Goal: Task Accomplishment & Management: Manage account settings

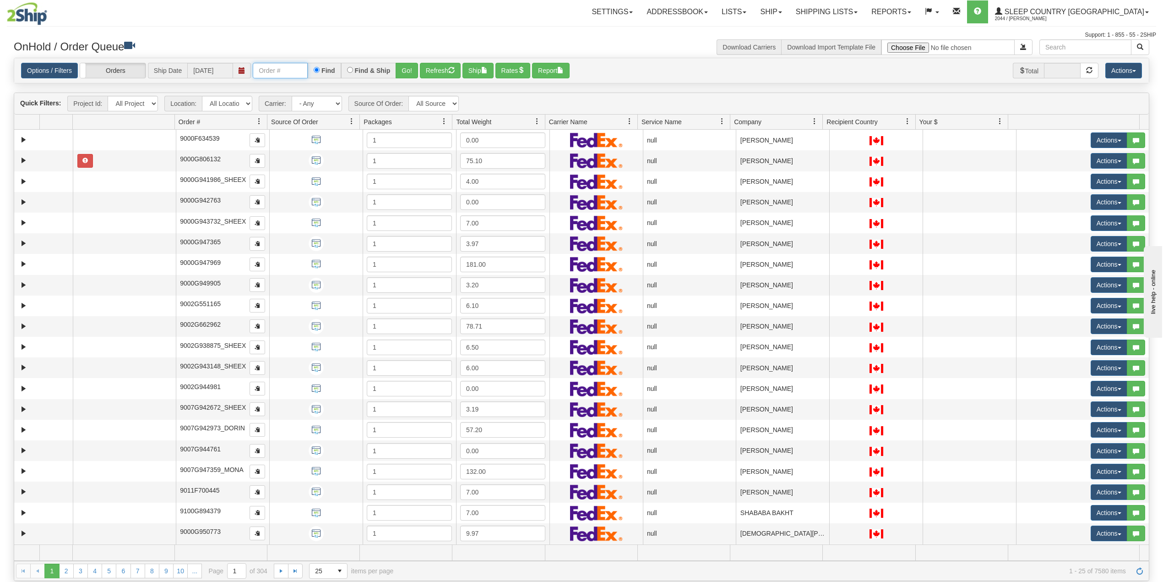
click at [272, 70] on input "text" at bounding box center [280, 71] width 55 height 16
paste input "9000I085868"
type input "9000I085868"
click at [408, 68] on button "Go!" at bounding box center [407, 71] width 22 height 16
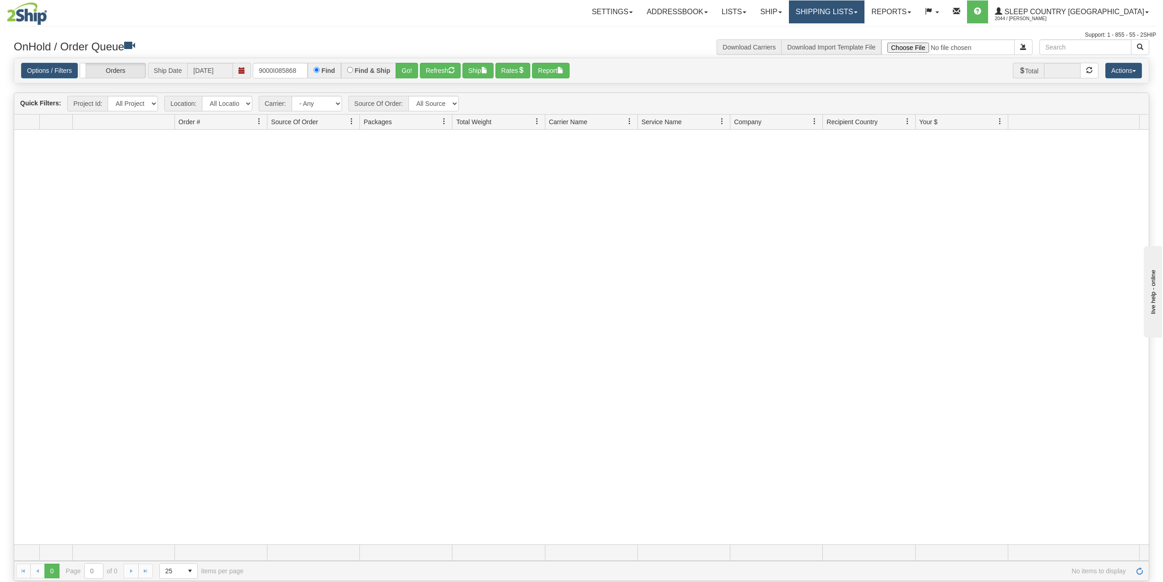
click at [865, 6] on link "Shipping lists" at bounding box center [827, 11] width 76 height 23
click at [856, 38] on link "Search Shipment History" at bounding box center [819, 44] width 89 height 12
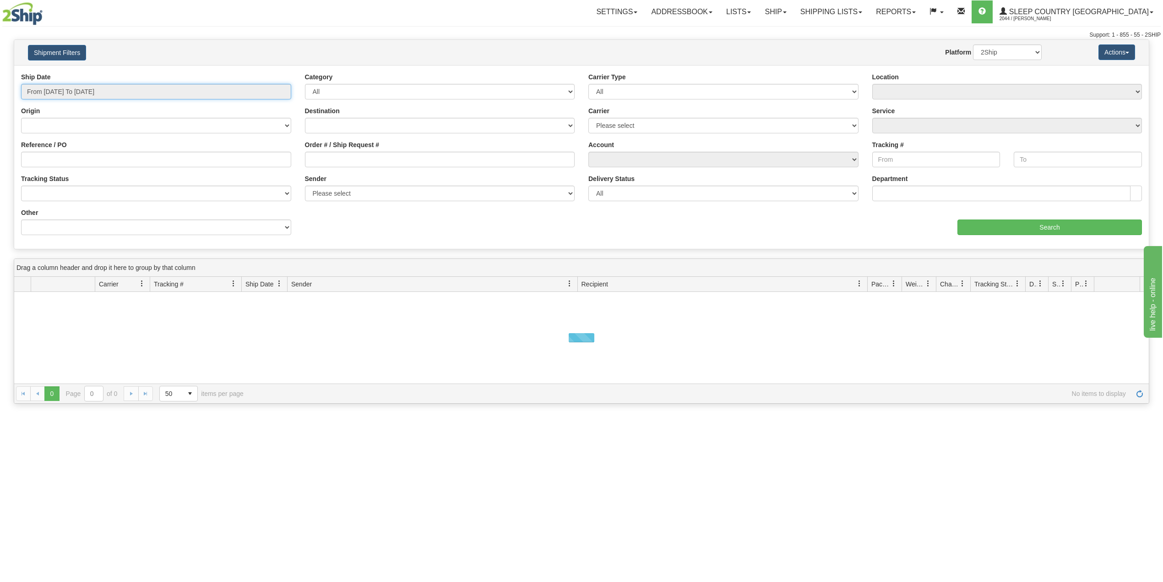
click at [83, 88] on input "From 09/17/2025 To 09/18/2025" at bounding box center [156, 92] width 270 height 16
click at [60, 164] on li "Last 30 Days" at bounding box center [61, 158] width 73 height 12
type input "From 08/20/2025 To 09/18/2025"
click at [63, 165] on input "Reference / PO" at bounding box center [156, 160] width 270 height 16
paste input "9000I085868"
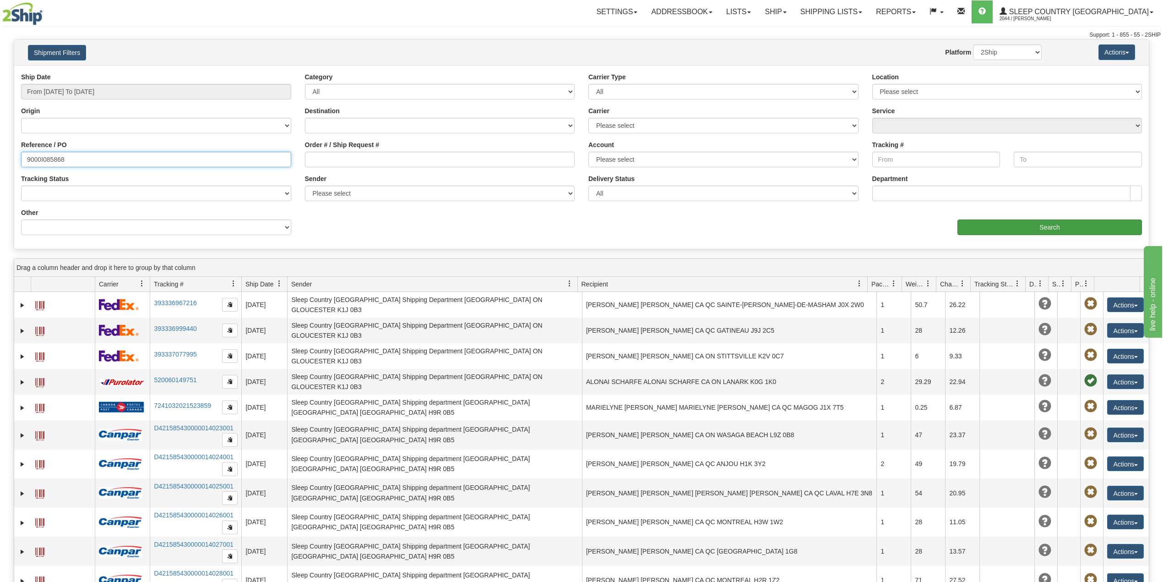
type input "9000I085868"
click at [1034, 221] on input "Search" at bounding box center [1050, 227] width 185 height 16
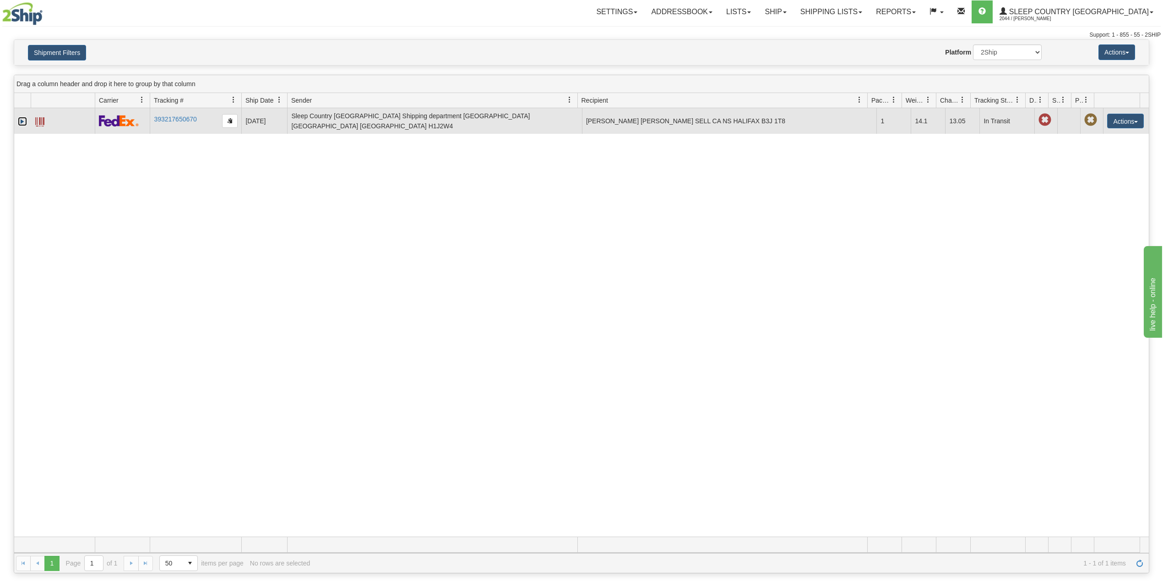
click at [26, 118] on link "Expand" at bounding box center [22, 121] width 9 height 9
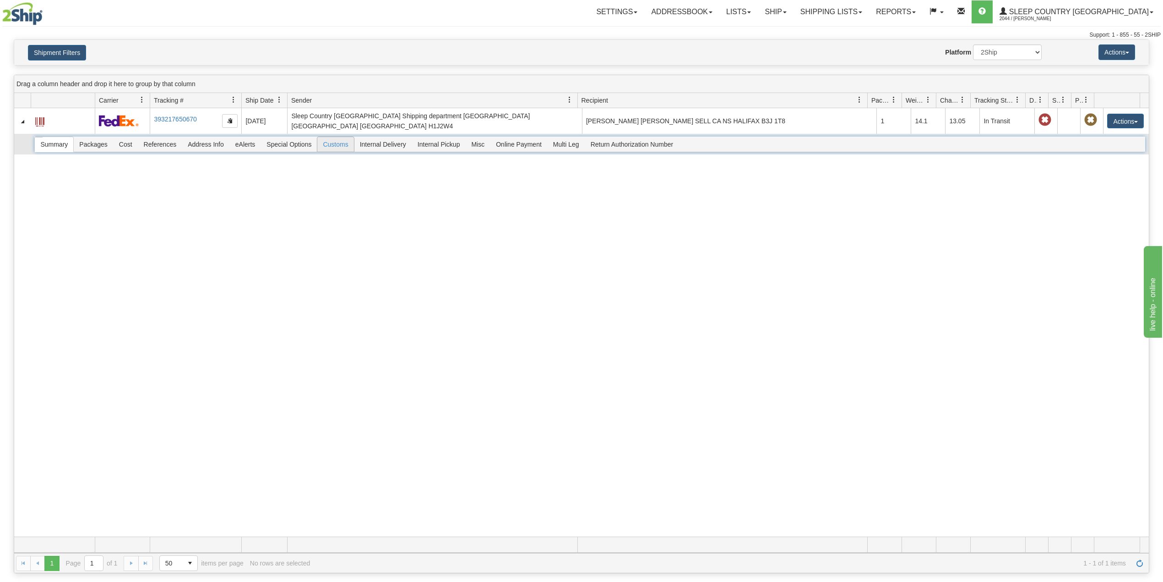
click at [338, 140] on span "Customs" at bounding box center [335, 144] width 36 height 15
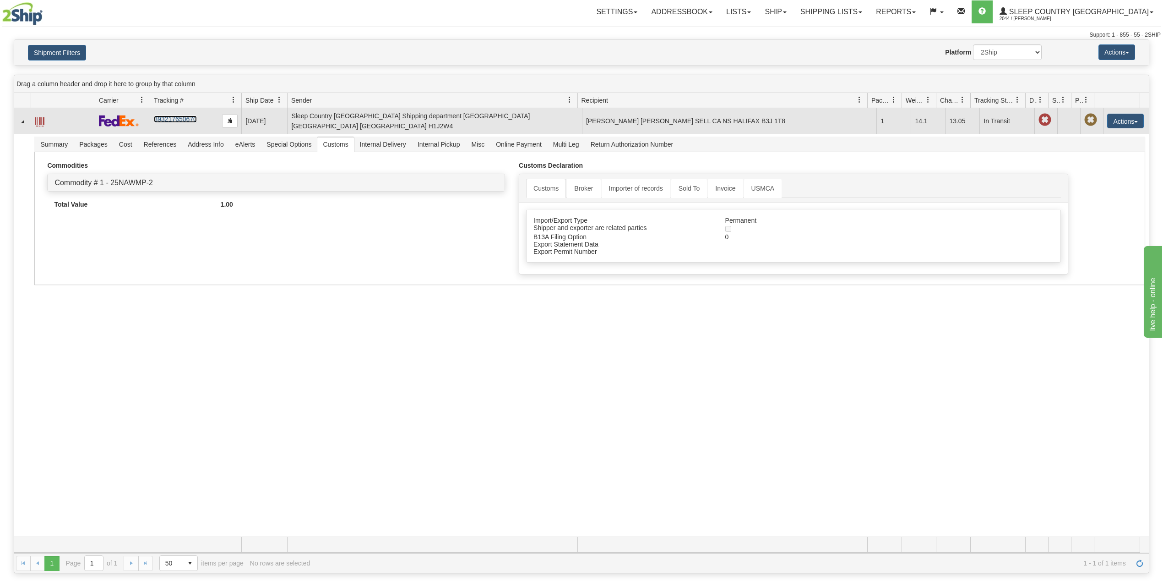
click at [179, 115] on link "393217650670" at bounding box center [175, 118] width 43 height 7
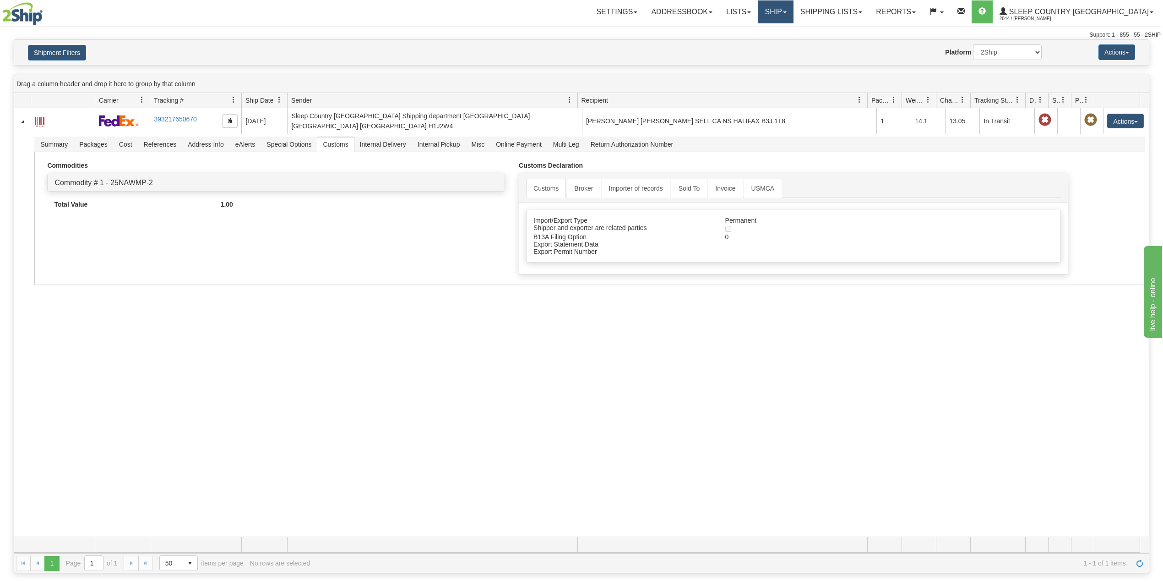
click at [793, 3] on link "Ship" at bounding box center [775, 11] width 35 height 23
click at [784, 44] on span "OnHold / Order Queue" at bounding box center [752, 43] width 65 height 7
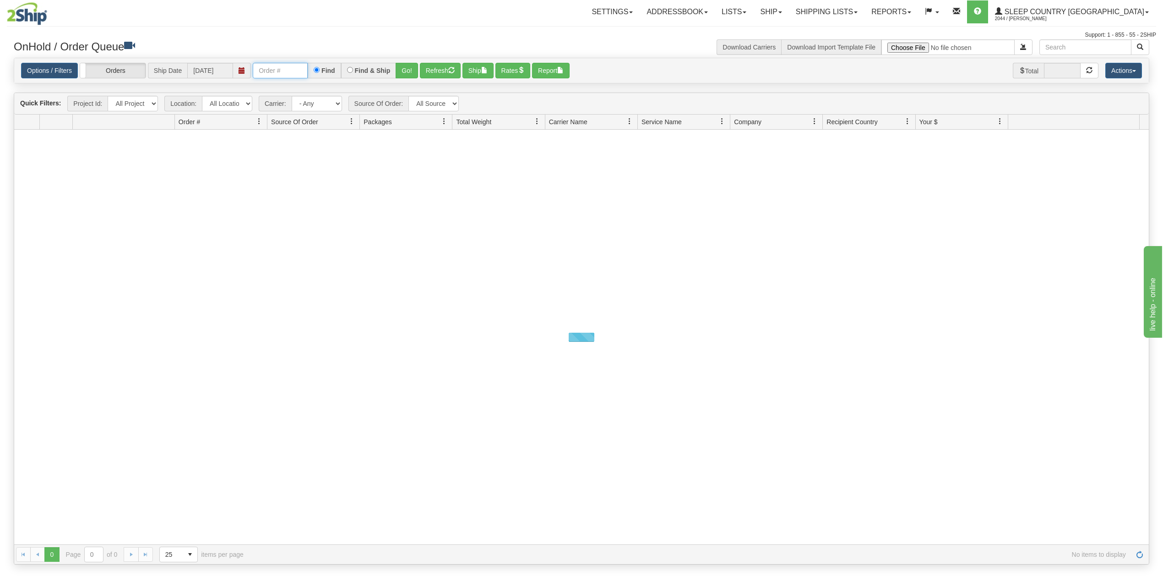
click at [295, 70] on input "text" at bounding box center [280, 71] width 55 height 16
paste input "9000I100904"
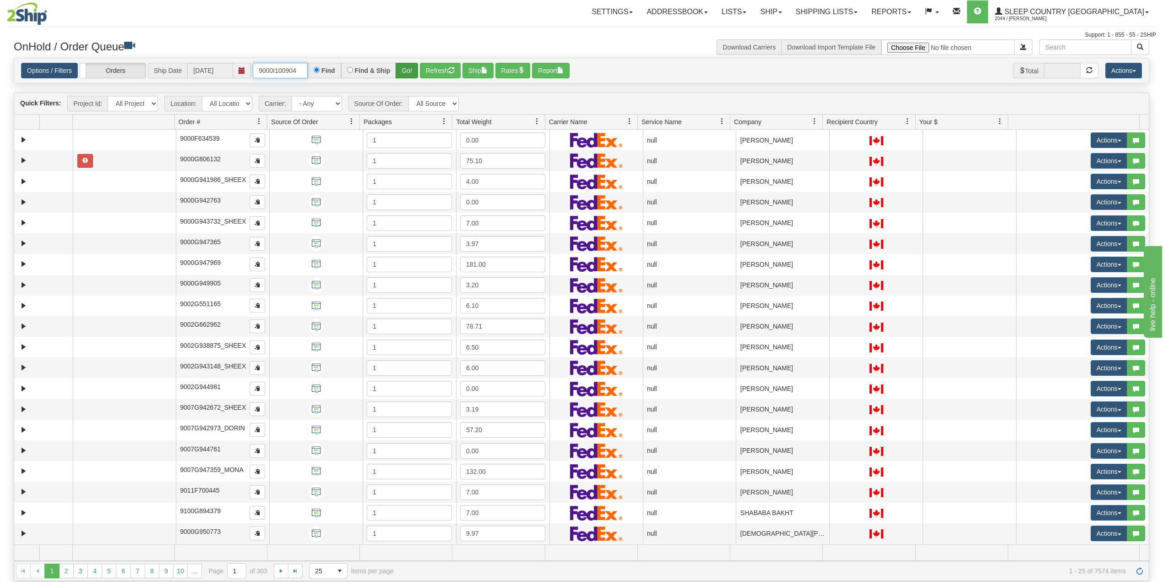
type input "9000I100904"
click at [411, 71] on button "Go!" at bounding box center [407, 71] width 22 height 16
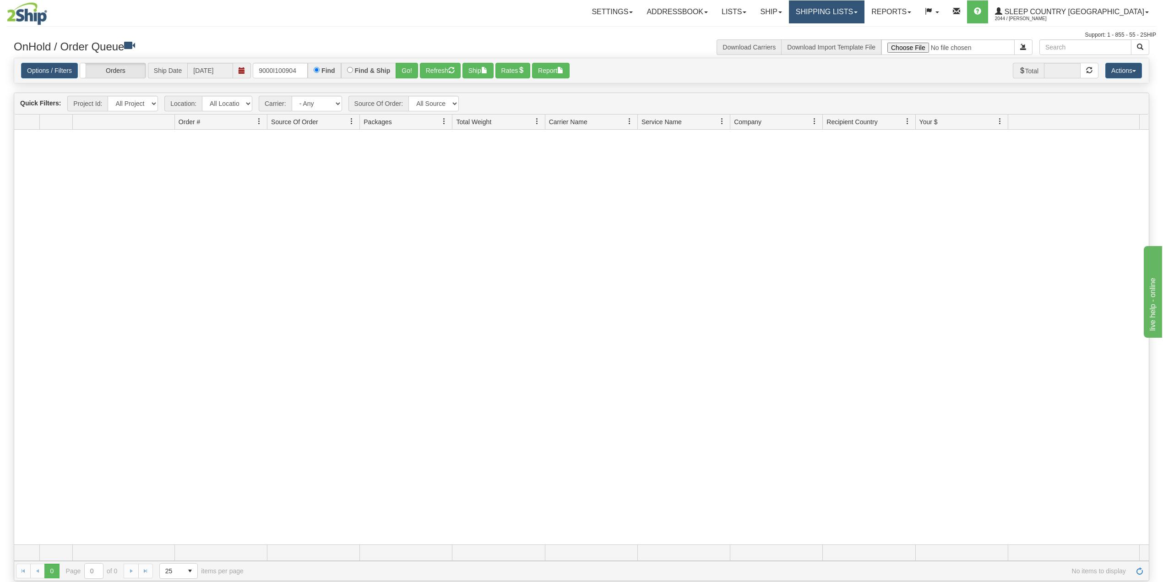
click at [865, 4] on link "Shipping lists" at bounding box center [827, 11] width 76 height 23
click at [855, 44] on span "Search Shipment History" at bounding box center [819, 43] width 71 height 7
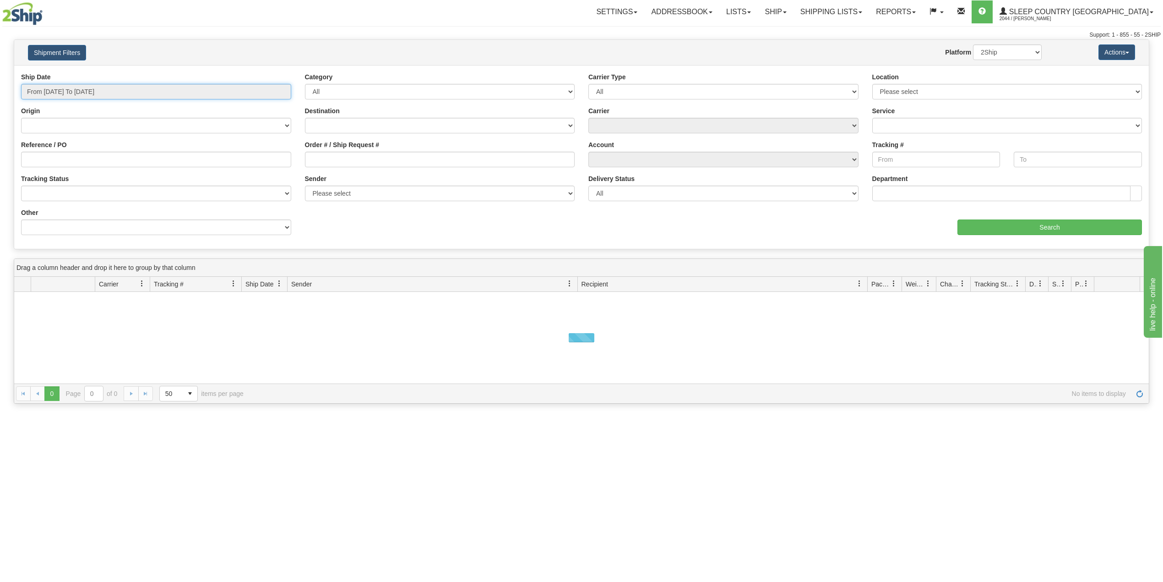
click at [90, 88] on input "From 09/17/2025 To 09/18/2025" at bounding box center [156, 92] width 270 height 16
click at [63, 160] on li "Last 30 Days" at bounding box center [61, 158] width 73 height 12
type input "From [DATE] To [DATE]"
click at [65, 164] on input "Reference / PO" at bounding box center [156, 160] width 270 height 16
paste input "9000I100904"
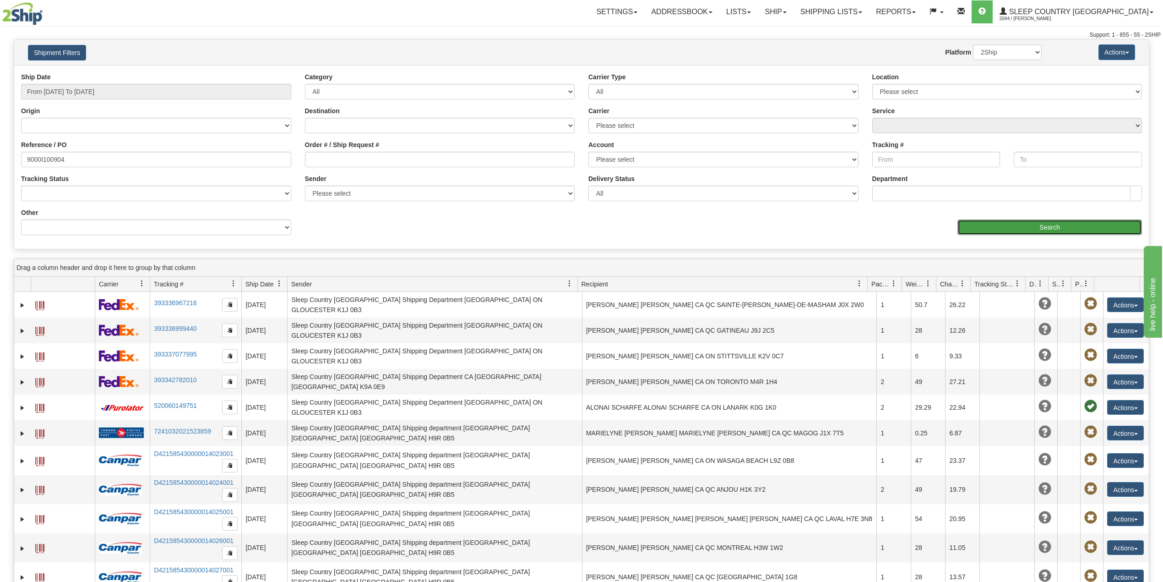
click at [997, 226] on input "Search" at bounding box center [1050, 227] width 185 height 16
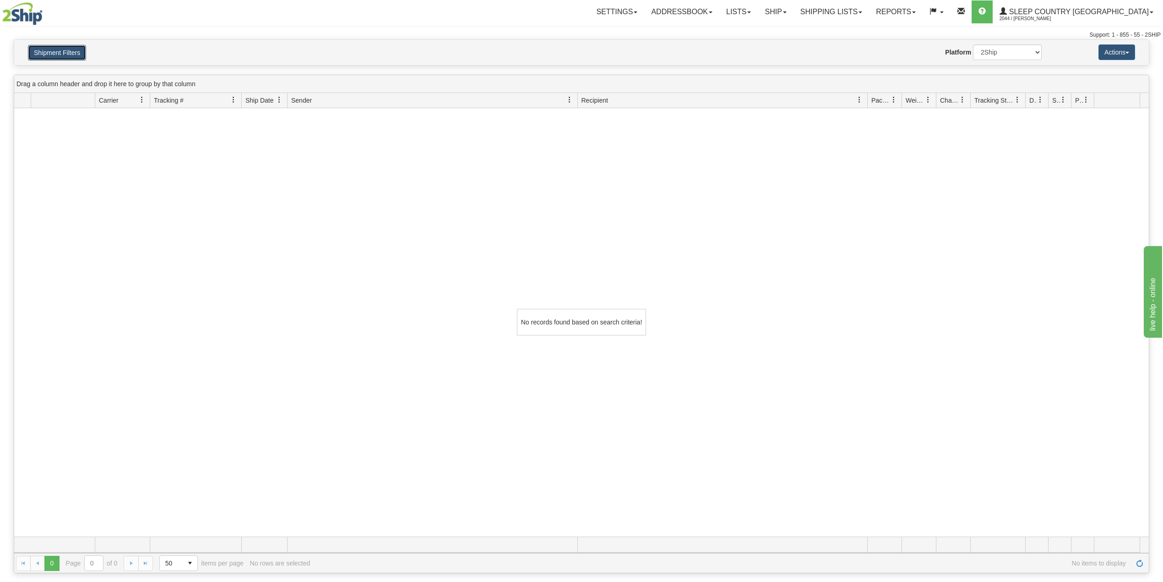
click at [55, 49] on button "Shipment Filters" at bounding box center [57, 53] width 58 height 16
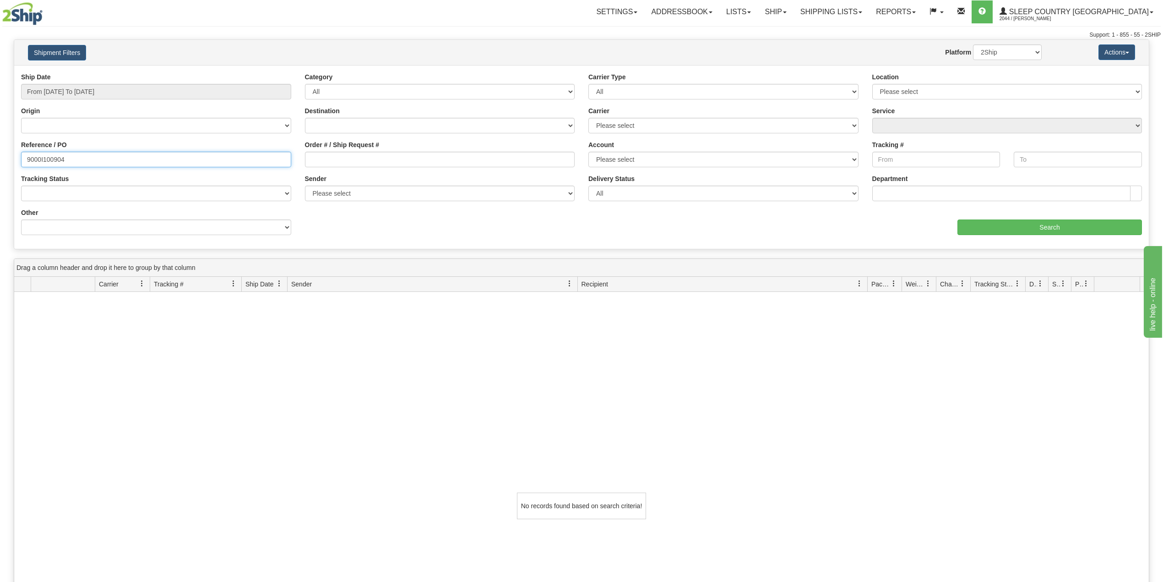
click at [51, 158] on input "9000I100904" at bounding box center [156, 160] width 270 height 16
click at [50, 158] on input "9000I100904" at bounding box center [156, 160] width 270 height 16
paste input "067555"
type input "9000I067555"
click at [987, 233] on input "Search" at bounding box center [1050, 227] width 185 height 16
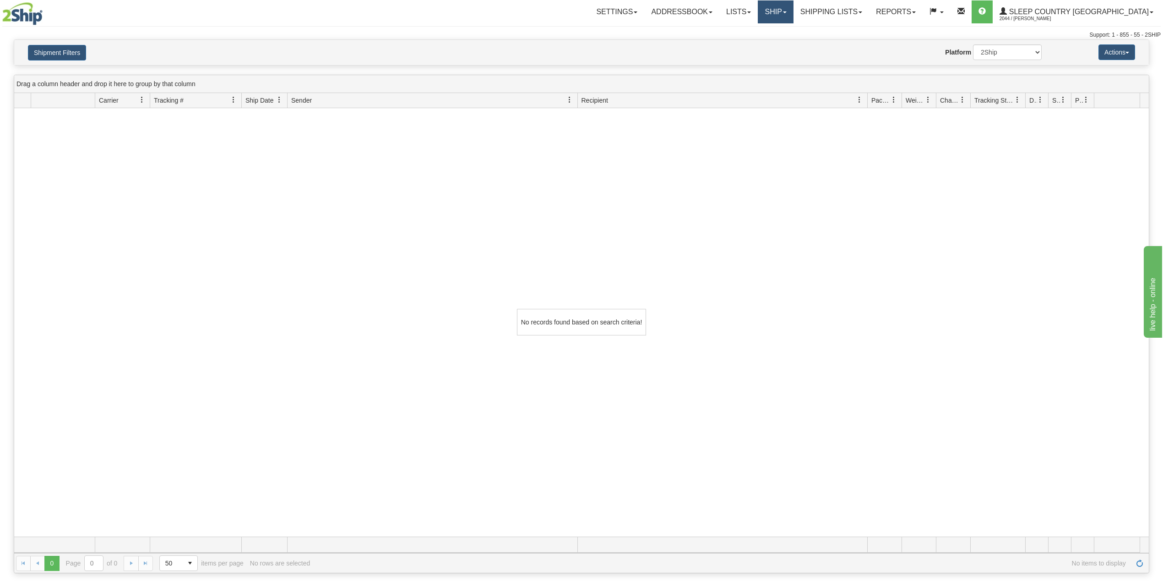
click at [793, 6] on link "Ship" at bounding box center [775, 11] width 35 height 23
click at [784, 46] on span "OnHold / Order Queue" at bounding box center [752, 43] width 65 height 7
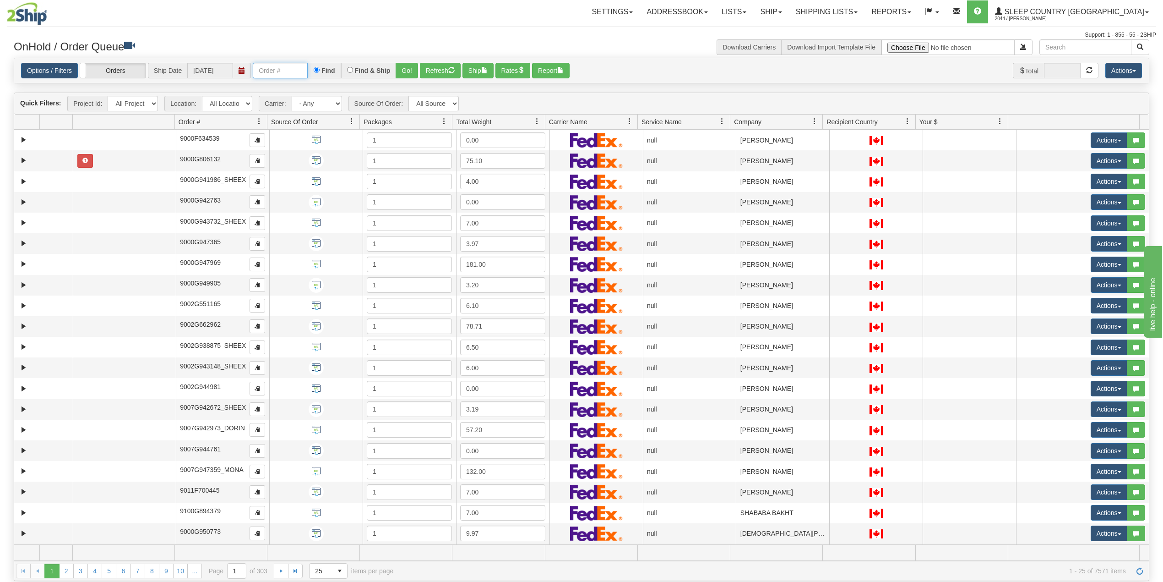
click at [287, 70] on input "text" at bounding box center [280, 71] width 55 height 16
paste input "9000I067555"
click at [408, 71] on button "Go!" at bounding box center [407, 71] width 22 height 16
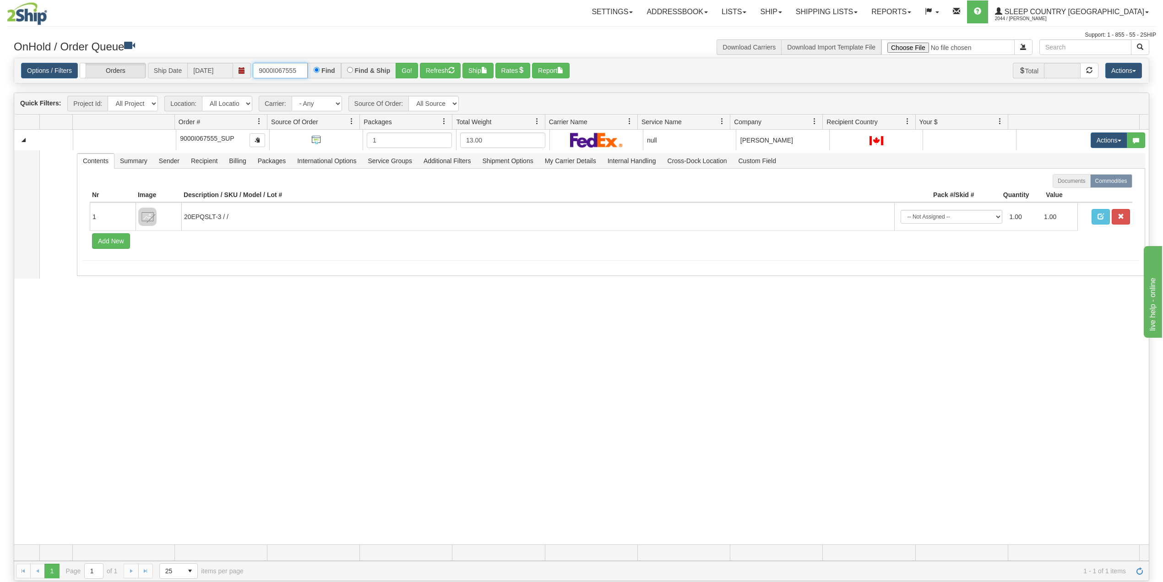
click at [288, 71] on input "9000I067555" at bounding box center [280, 71] width 55 height 16
click at [289, 71] on input "9000I067555" at bounding box center [280, 71] width 55 height 16
paste input "88660"
type input "9000I088660"
click at [413, 72] on button "Go!" at bounding box center [407, 71] width 22 height 16
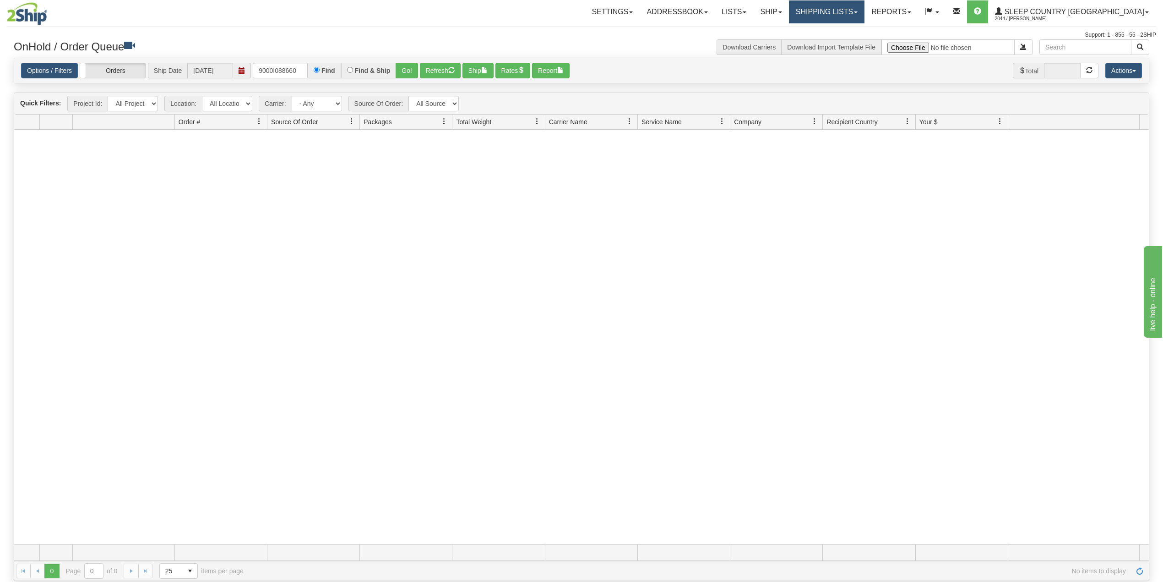
click at [865, 22] on link "Shipping lists" at bounding box center [827, 11] width 76 height 23
click at [855, 44] on span "Search Shipment History" at bounding box center [819, 43] width 71 height 7
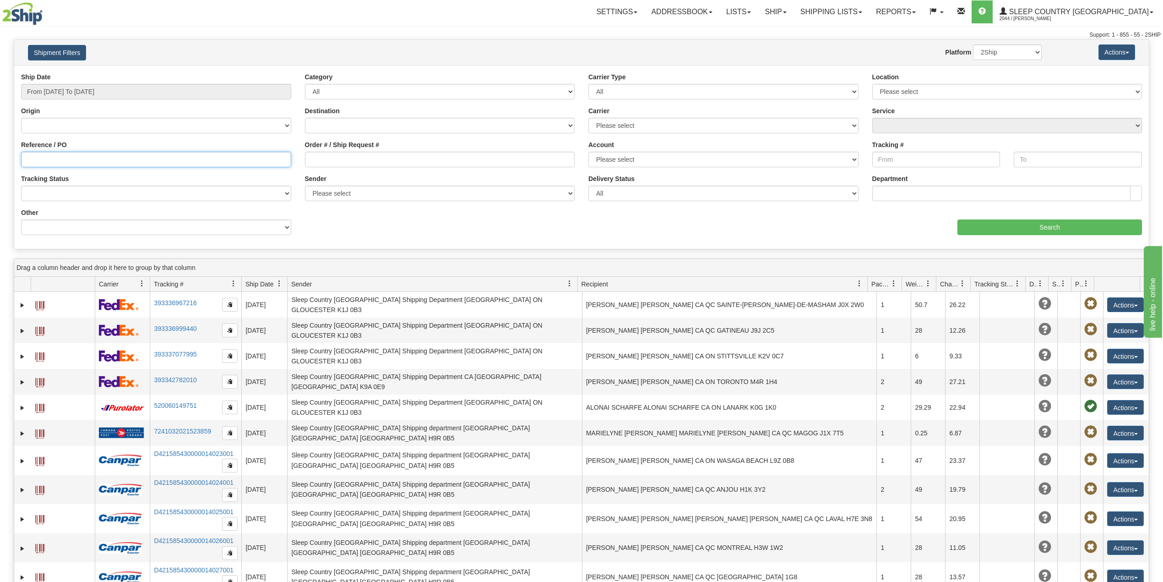
click at [76, 164] on input "Reference / PO" at bounding box center [156, 160] width 270 height 16
paste input "9000I088660"
type input "9000I088660"
click at [96, 103] on div "Ship Date From 09/17/2025 To 09/18/2025" at bounding box center [156, 89] width 284 height 34
click at [99, 93] on input "From 09/17/2025 To 09/18/2025" at bounding box center [156, 92] width 270 height 16
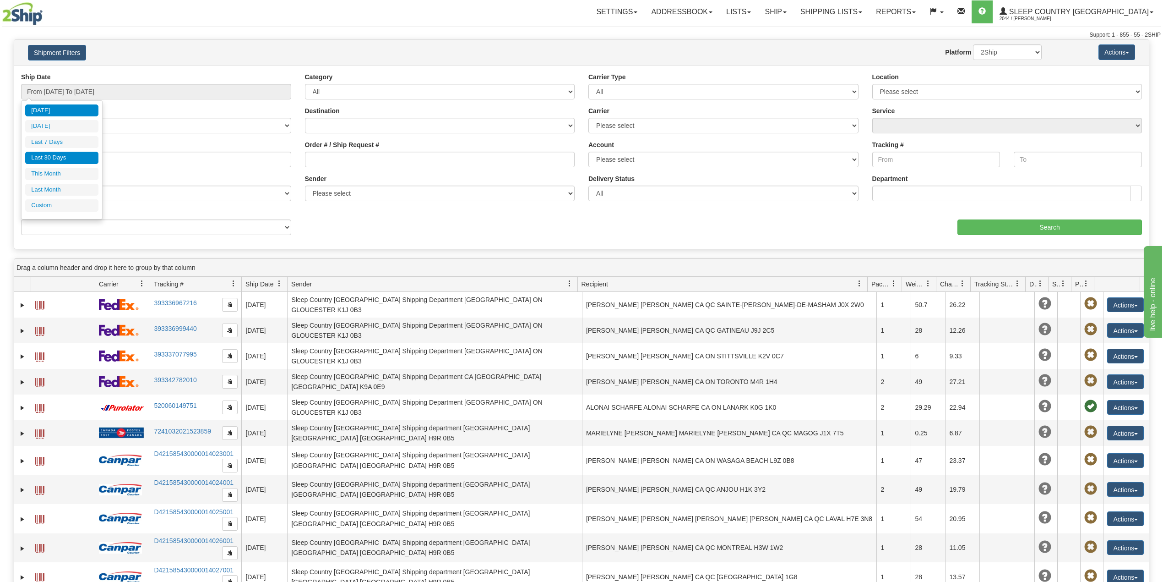
click at [63, 159] on li "Last 30 Days" at bounding box center [61, 158] width 73 height 12
type input "From [DATE] To [DATE]"
click at [153, 152] on input "9000I088660" at bounding box center [156, 160] width 270 height 16
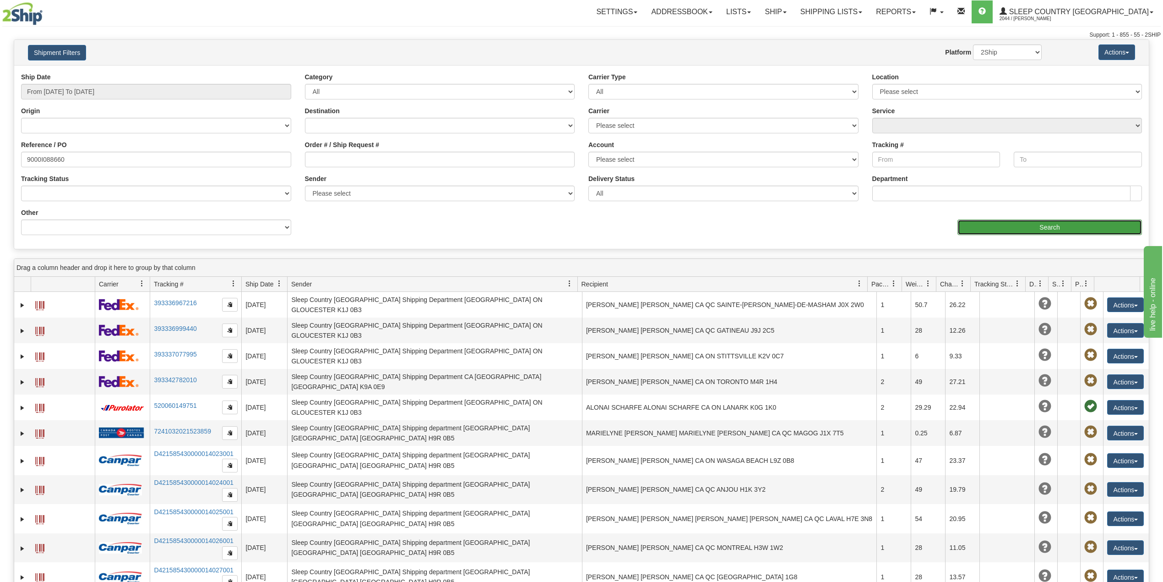
click at [1005, 228] on input "Search" at bounding box center [1050, 227] width 185 height 16
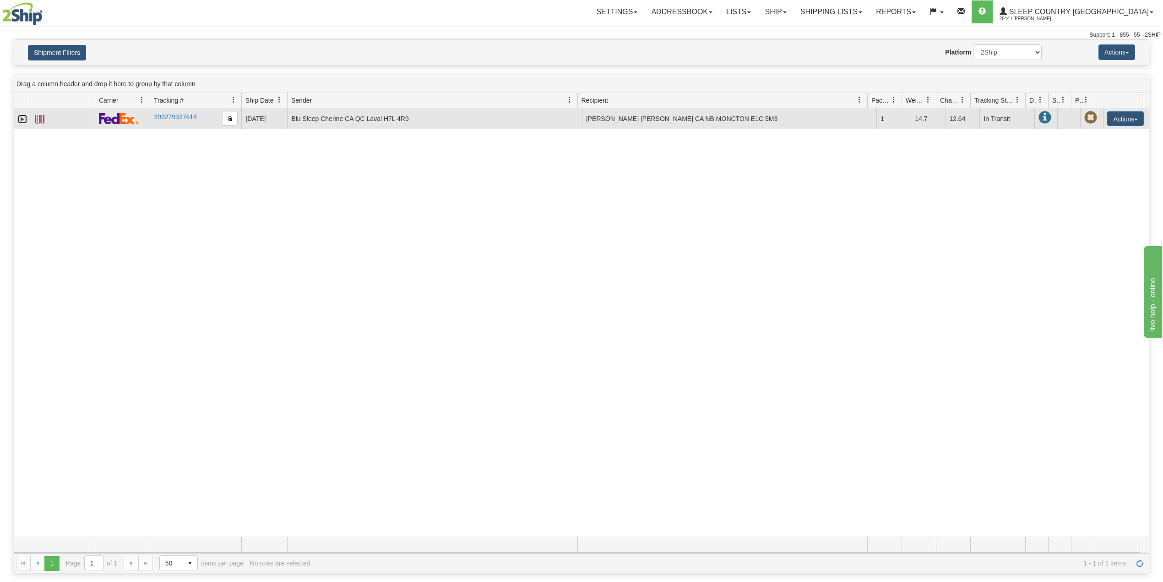
click at [22, 120] on link "Expand" at bounding box center [22, 118] width 9 height 9
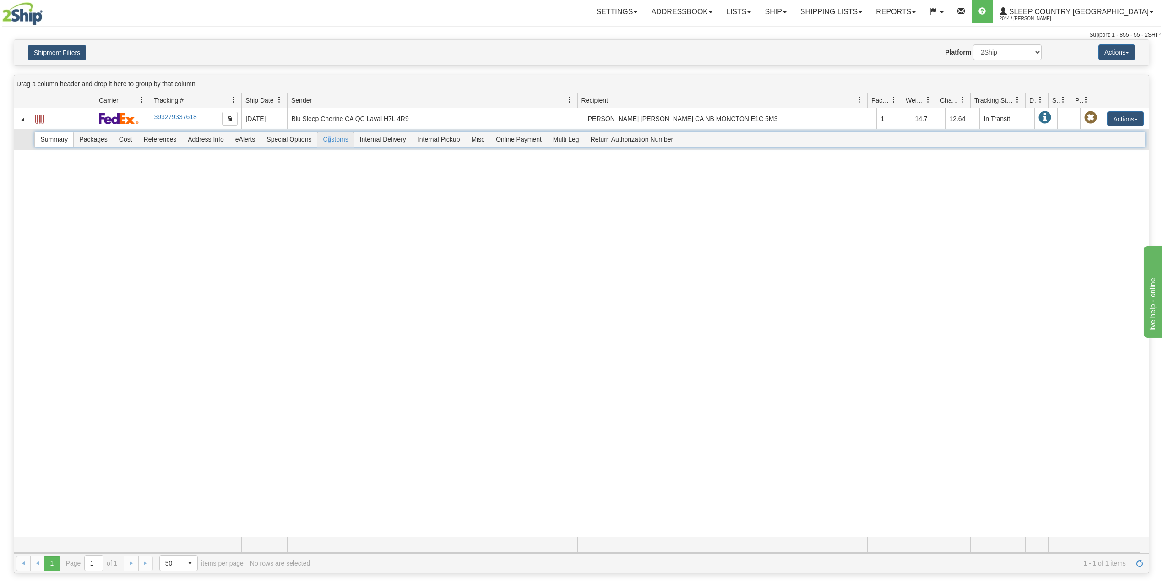
click at [333, 142] on span "Customs" at bounding box center [335, 139] width 36 height 15
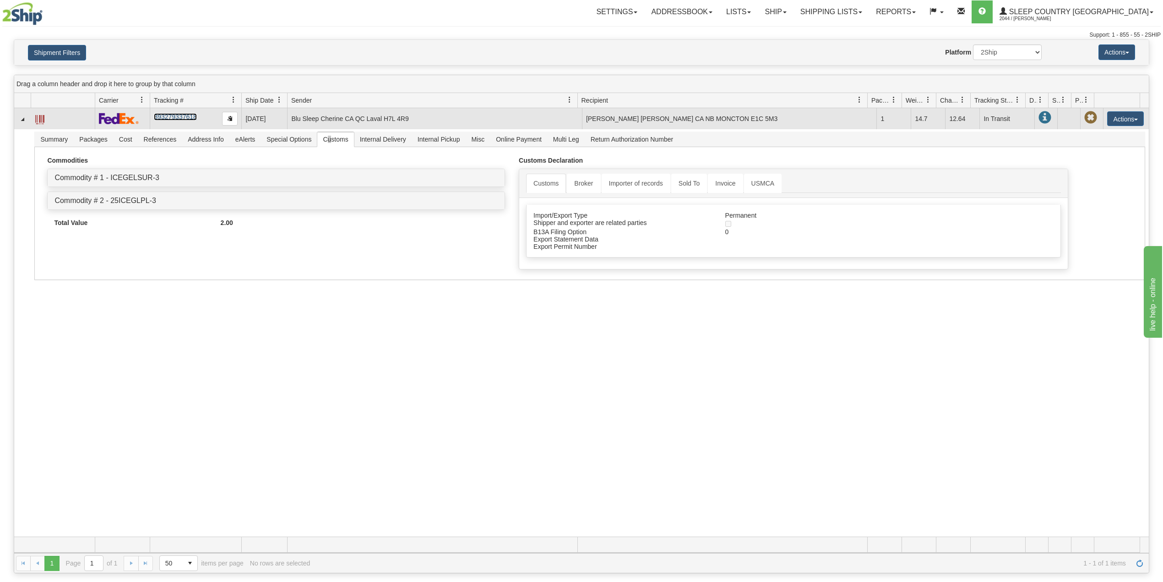
click at [179, 116] on link "393279337618" at bounding box center [175, 116] width 43 height 7
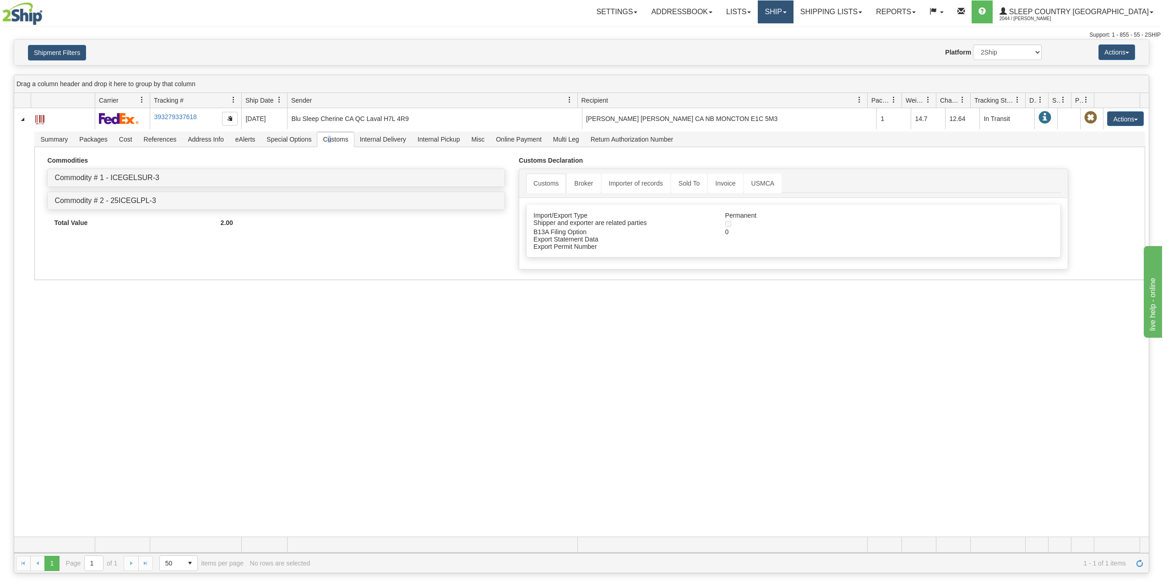
click at [793, 19] on link "Ship" at bounding box center [775, 11] width 35 height 23
click at [784, 43] on span "OnHold / Order Queue" at bounding box center [752, 43] width 65 height 7
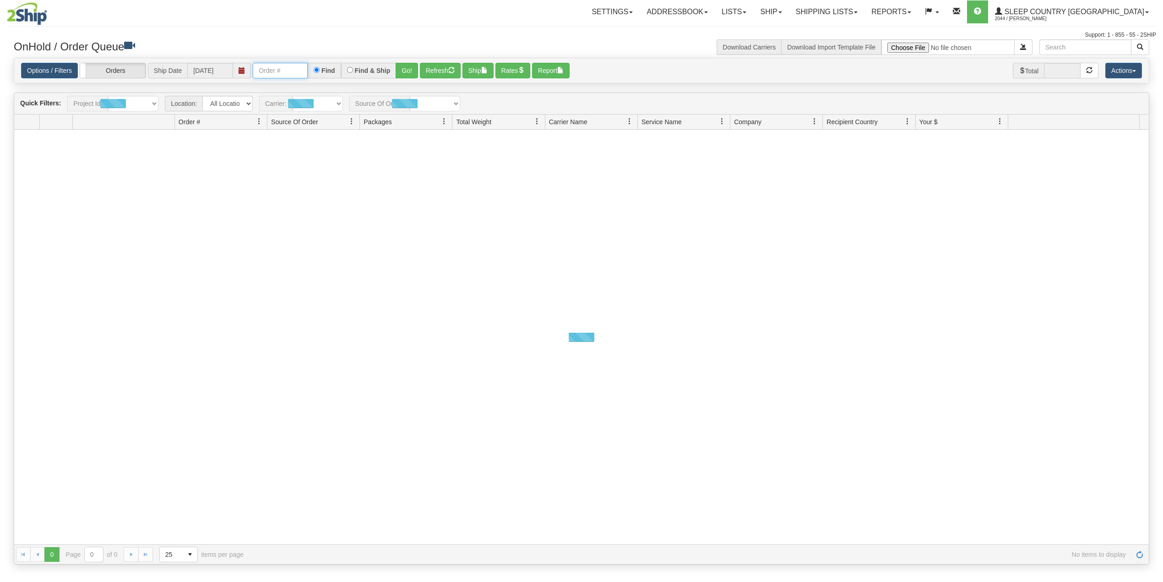
drag, startPoint x: 284, startPoint y: 64, endPoint x: 291, endPoint y: 73, distance: 11.4
click at [284, 64] on input "text" at bounding box center [280, 71] width 55 height 16
paste input "9000I067559"
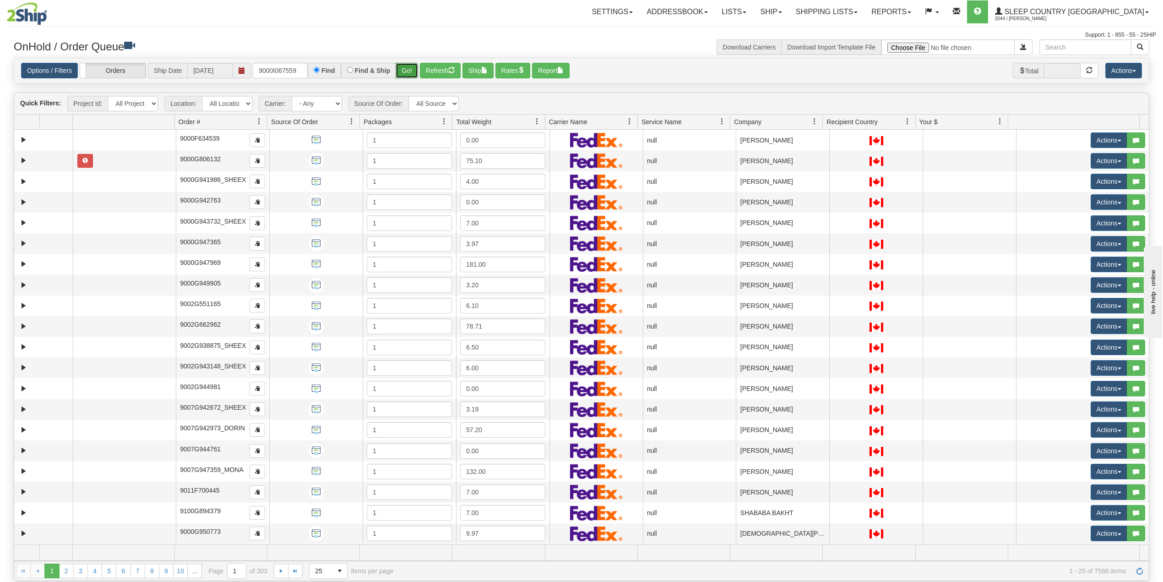
click at [407, 71] on button "Go!" at bounding box center [407, 71] width 22 height 16
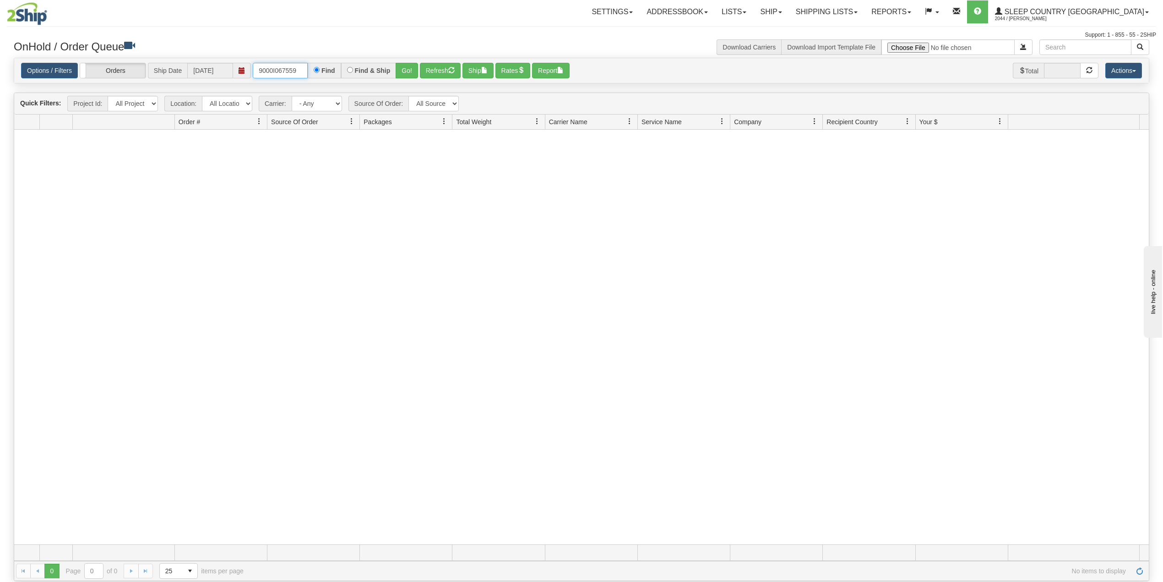
click at [283, 74] on input "9000I067559" at bounding box center [280, 71] width 55 height 16
paste input "73"
type input "9000I067573"
click at [413, 70] on button "Go!" at bounding box center [407, 71] width 22 height 16
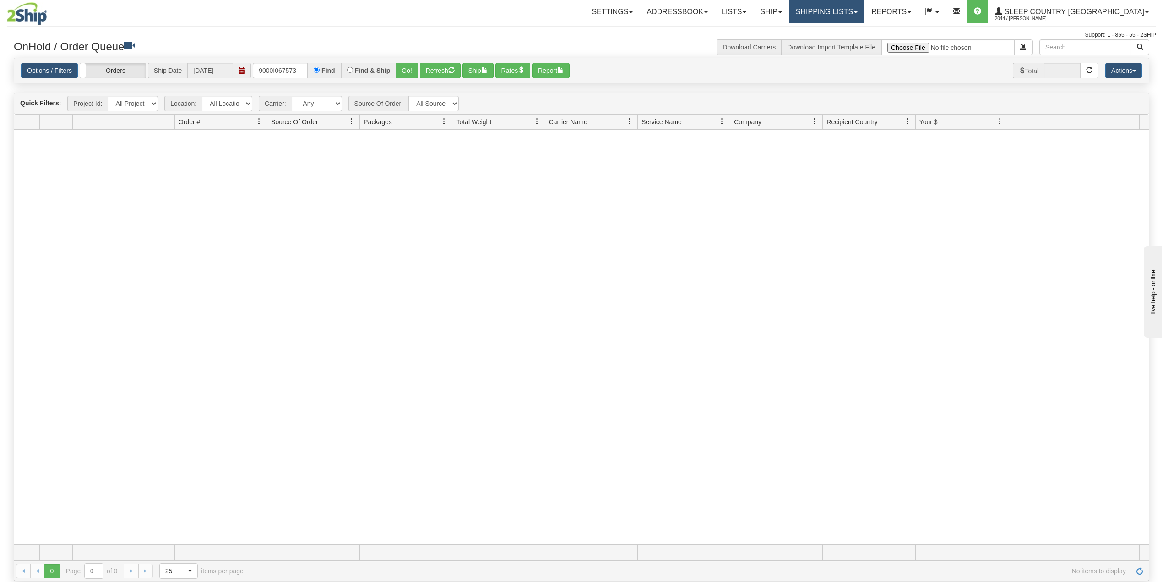
click at [865, 13] on link "Shipping lists" at bounding box center [827, 11] width 76 height 23
click at [855, 40] on span "Search Shipment History" at bounding box center [819, 43] width 71 height 7
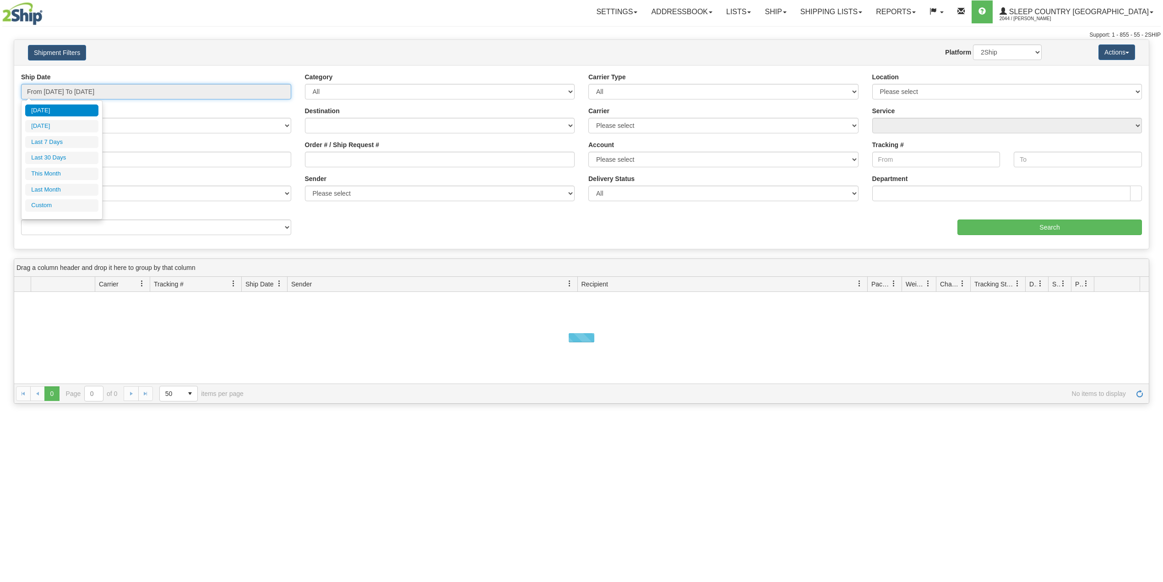
click at [90, 92] on input "From [DATE] To [DATE]" at bounding box center [156, 92] width 270 height 16
click at [57, 154] on li "Last 30 Days" at bounding box center [61, 158] width 73 height 12
type input "From [DATE] To [DATE]"
click at [59, 157] on input "Reference / PO" at bounding box center [156, 160] width 270 height 16
paste input "9000I058597"
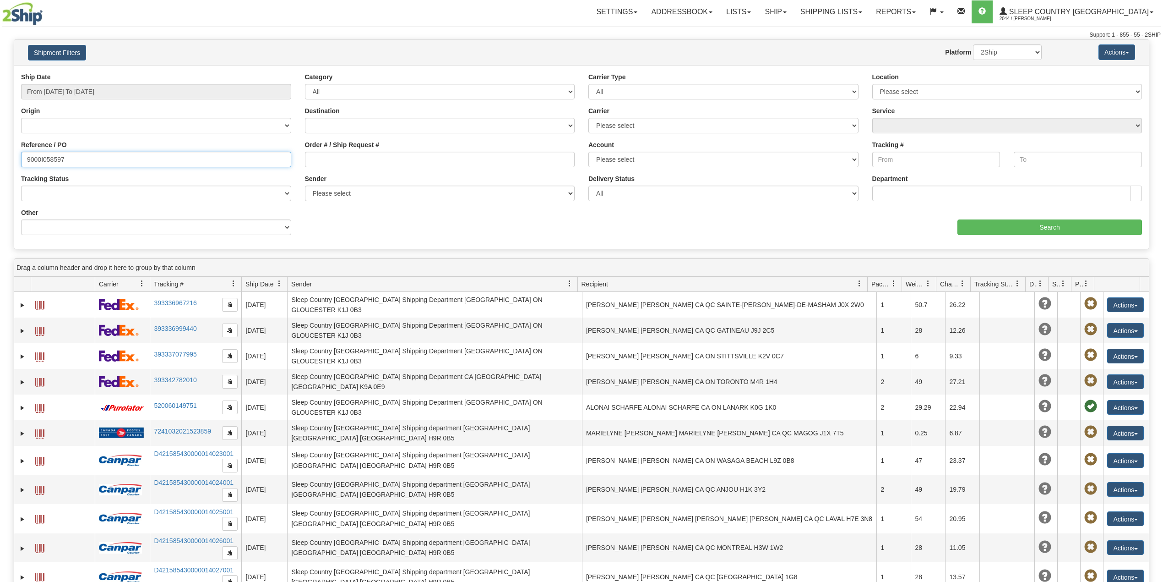
type input "9000I058597"
click at [997, 57] on select "2Ship Imported" at bounding box center [1007, 52] width 69 height 16
select select "1"
click at [973, 44] on select "2Ship Imported" at bounding box center [1007, 52] width 69 height 16
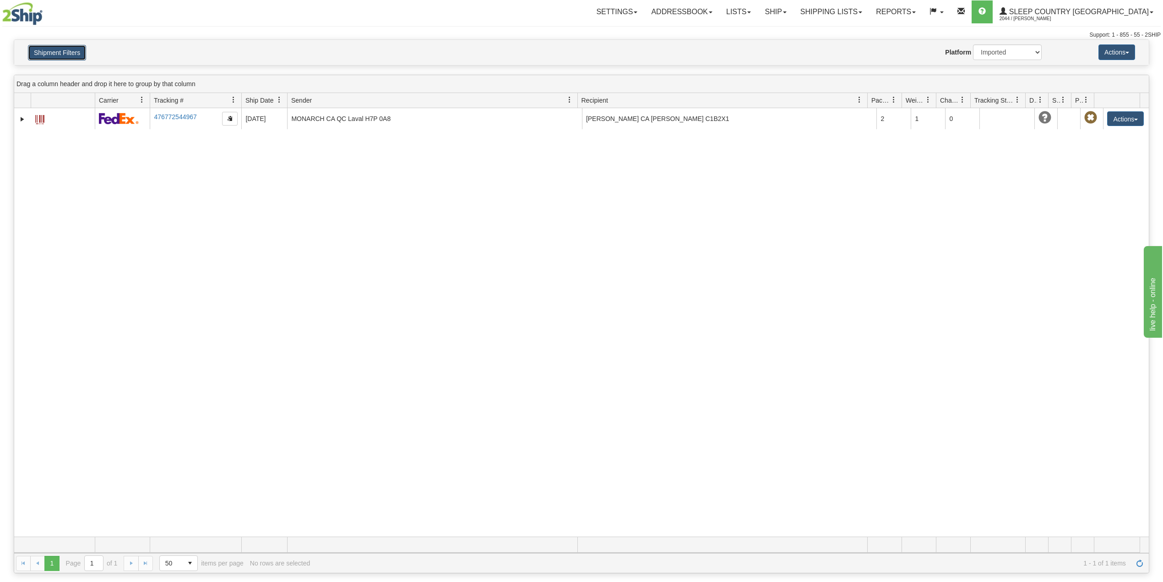
click at [62, 54] on button "Shipment Filters" at bounding box center [57, 53] width 58 height 16
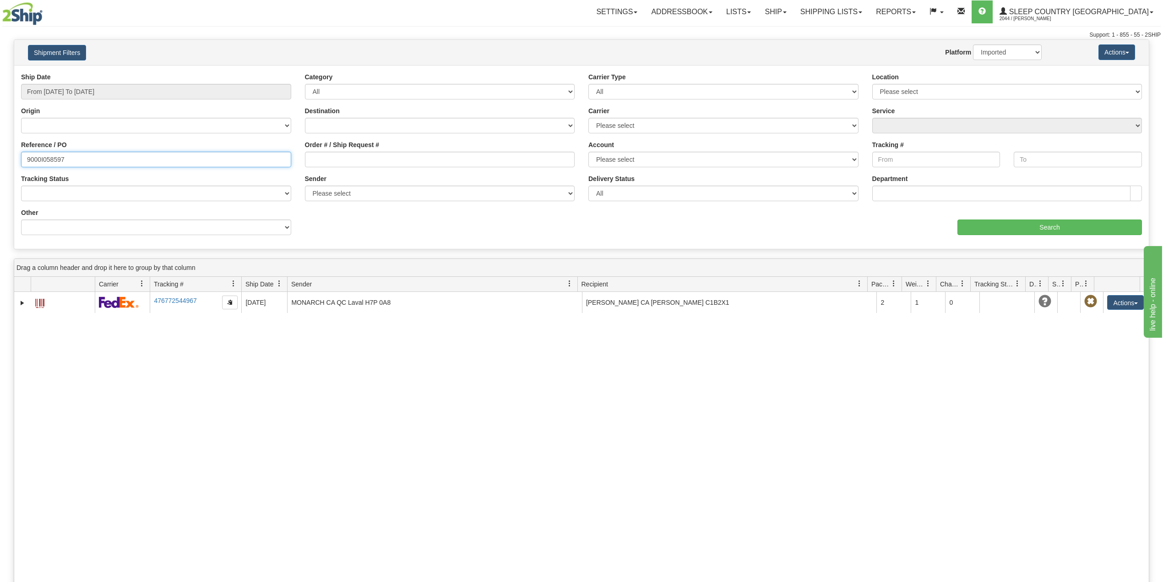
click at [44, 160] on input "9000I058597" at bounding box center [156, 160] width 270 height 16
paste input "64639"
type input "9000I064639"
click at [1019, 225] on input "Search" at bounding box center [1050, 227] width 185 height 16
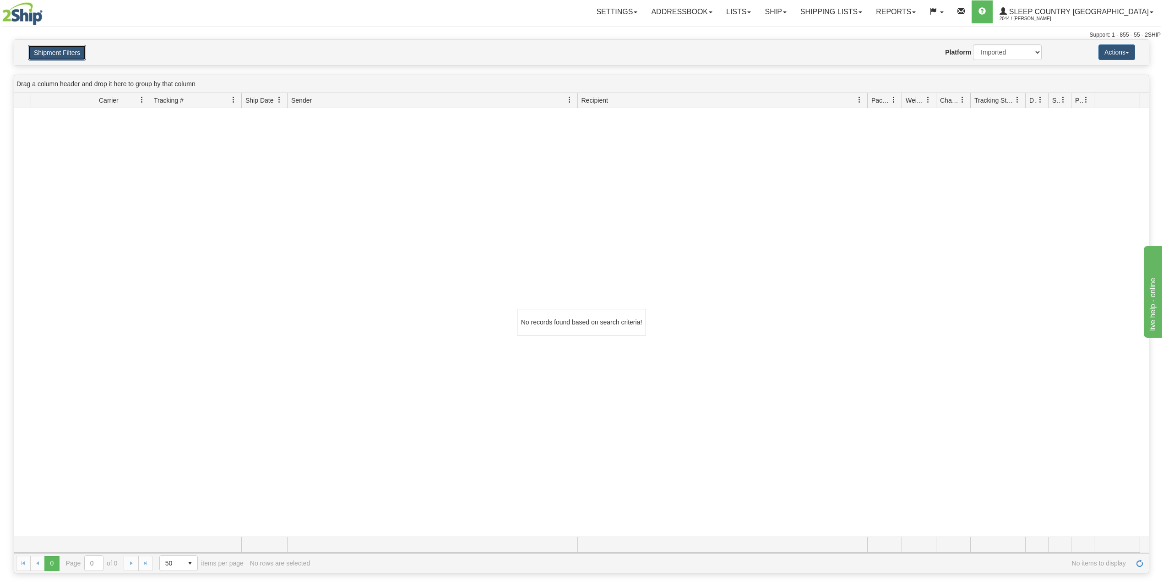
drag, startPoint x: 42, startPoint y: 54, endPoint x: 51, endPoint y: 56, distance: 9.3
click at [42, 54] on button "Shipment Filters" at bounding box center [57, 53] width 58 height 16
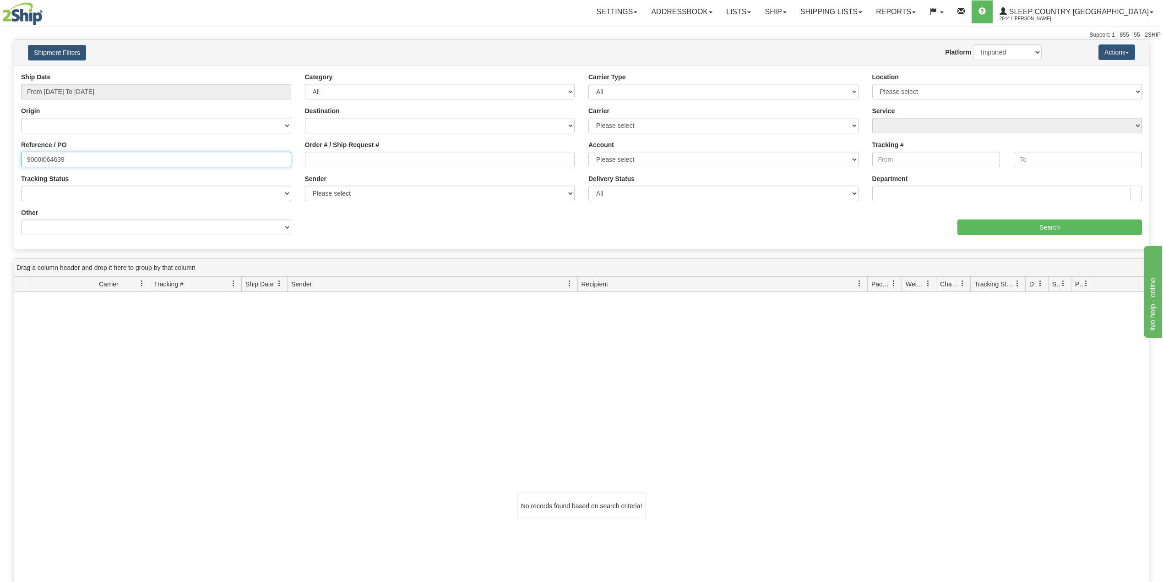
click at [55, 157] on input "9000I064639" at bounding box center [156, 160] width 270 height 16
click at [1022, 226] on input "Search" at bounding box center [1050, 227] width 185 height 16
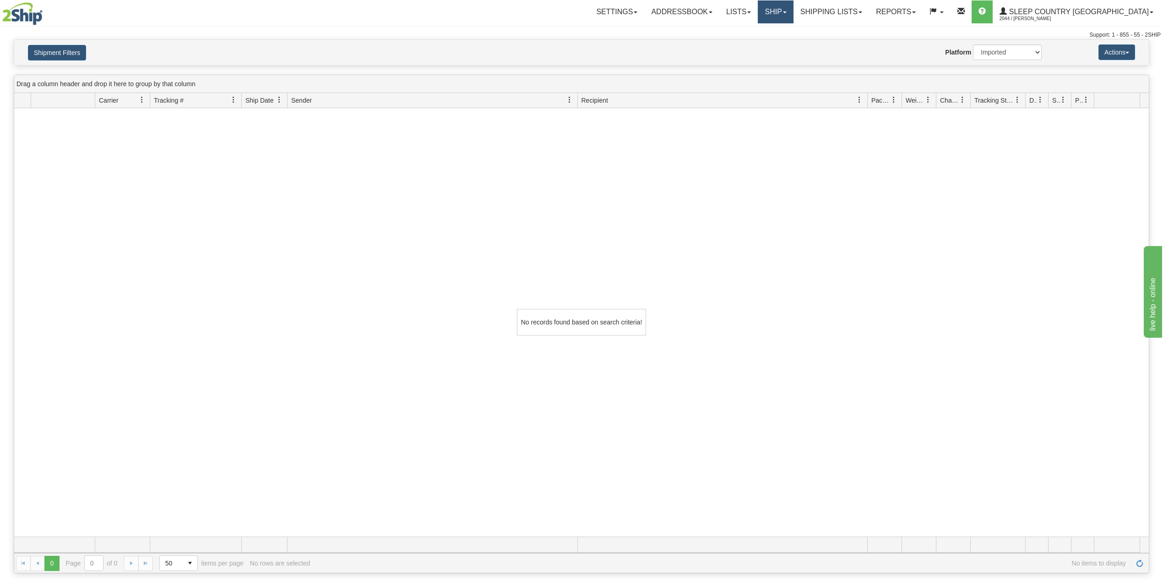
click at [787, 12] on span at bounding box center [785, 12] width 4 height 2
click at [793, 39] on link "OnHold / Order Queue" at bounding box center [751, 44] width 83 height 12
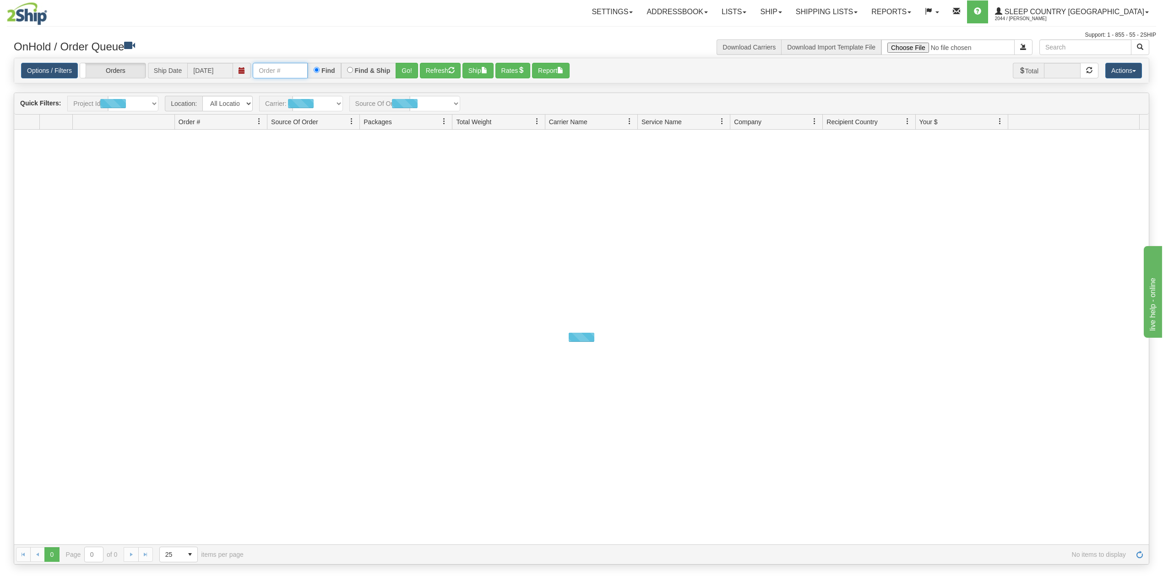
drag, startPoint x: 292, startPoint y: 71, endPoint x: 298, endPoint y: 77, distance: 8.4
click at [292, 71] on input "text" at bounding box center [280, 71] width 55 height 16
paste input "9000I067560"
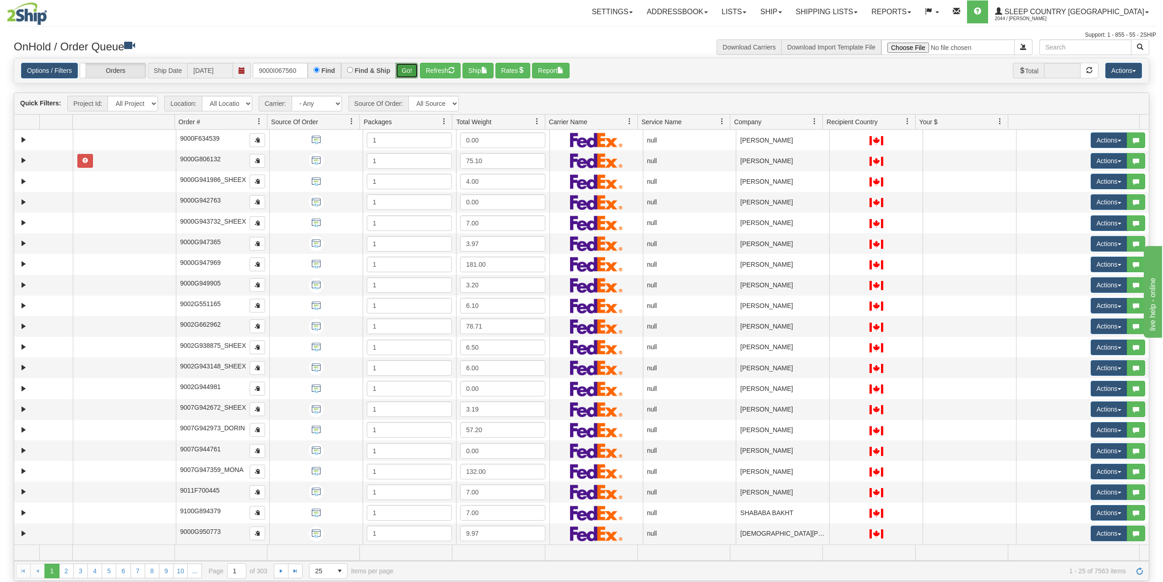
click at [413, 70] on button "Go!" at bounding box center [407, 71] width 22 height 16
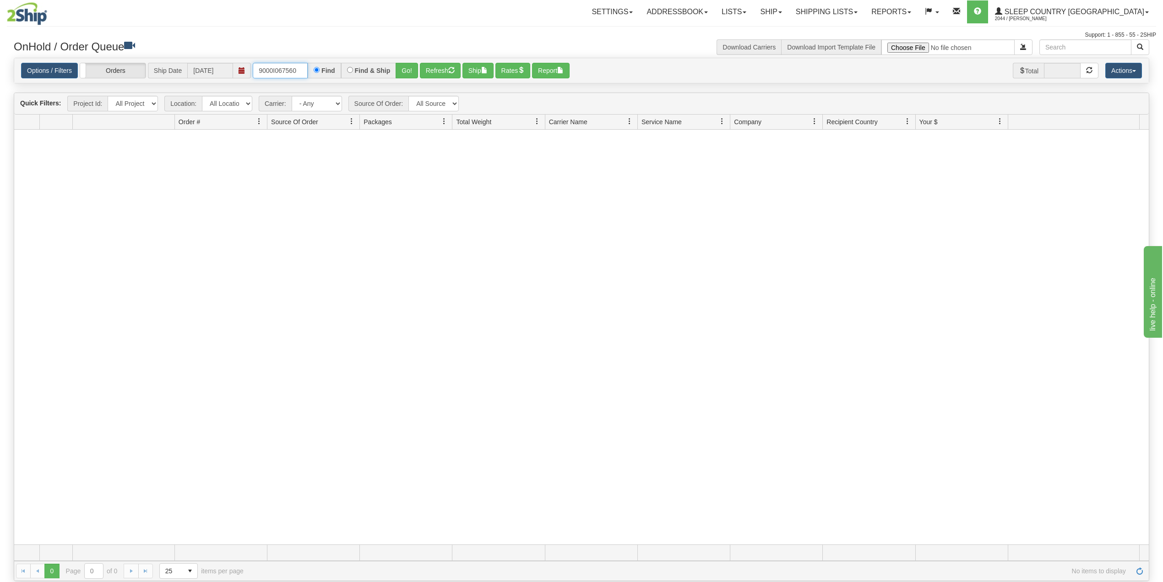
click at [288, 70] on input "9000I067560" at bounding box center [280, 71] width 55 height 16
paste input "2I067567"
click at [409, 65] on button "Go!" at bounding box center [407, 71] width 22 height 16
click at [290, 63] on input "9002I067567" at bounding box center [280, 71] width 55 height 16
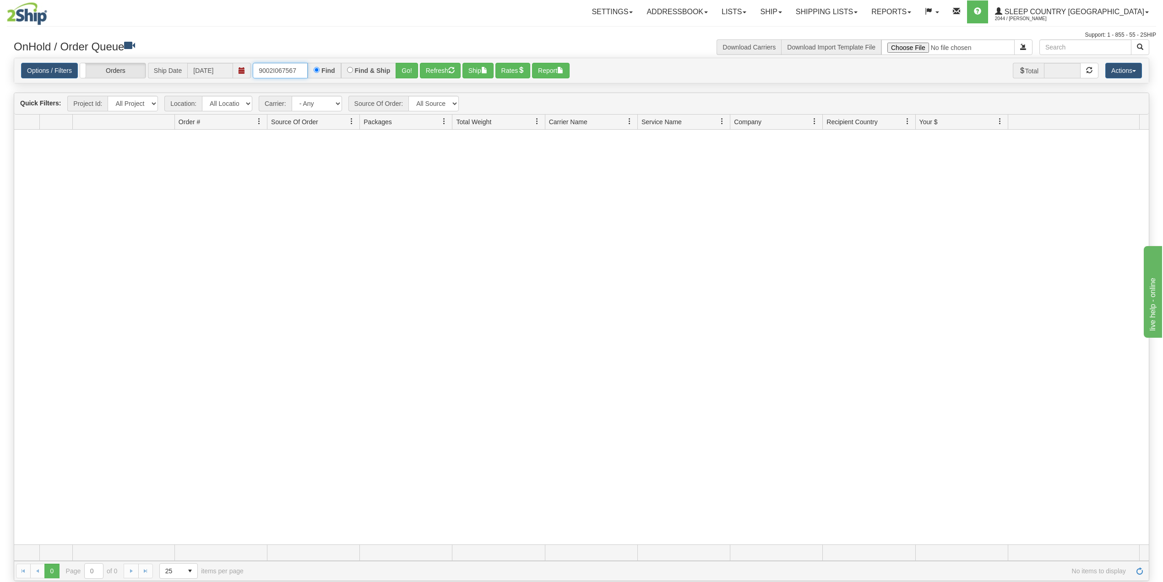
click at [290, 63] on input "9002I067567" at bounding box center [280, 71] width 55 height 16
paste input "0I064495"
click at [407, 69] on button "Go!" at bounding box center [407, 71] width 22 height 16
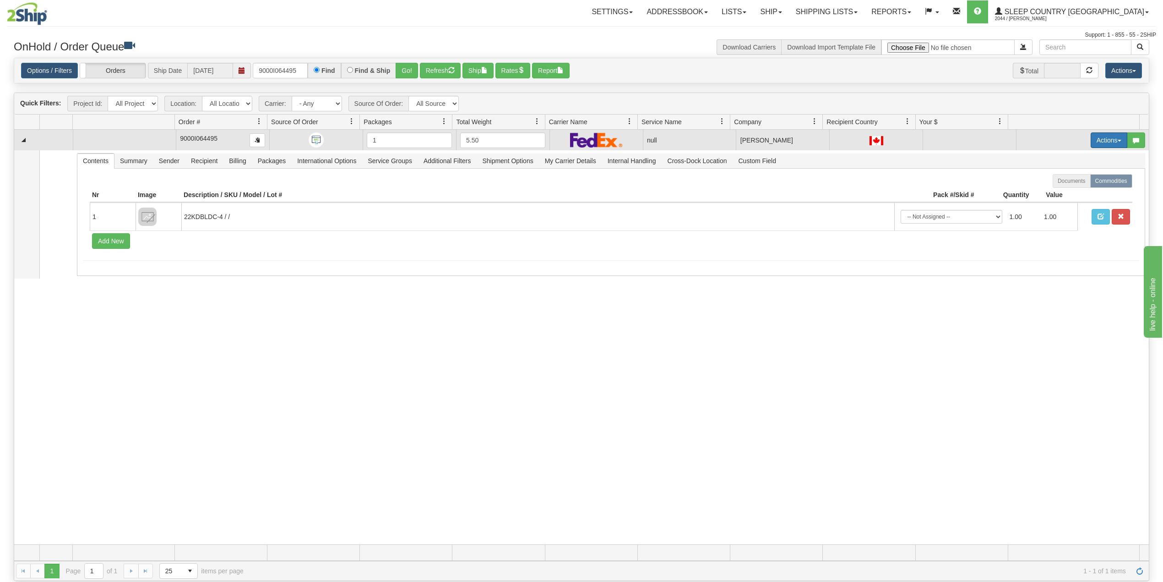
click at [1096, 143] on button "Actions" at bounding box center [1109, 140] width 37 height 16
click at [1061, 206] on span "Delete" at bounding box center [1069, 205] width 25 height 7
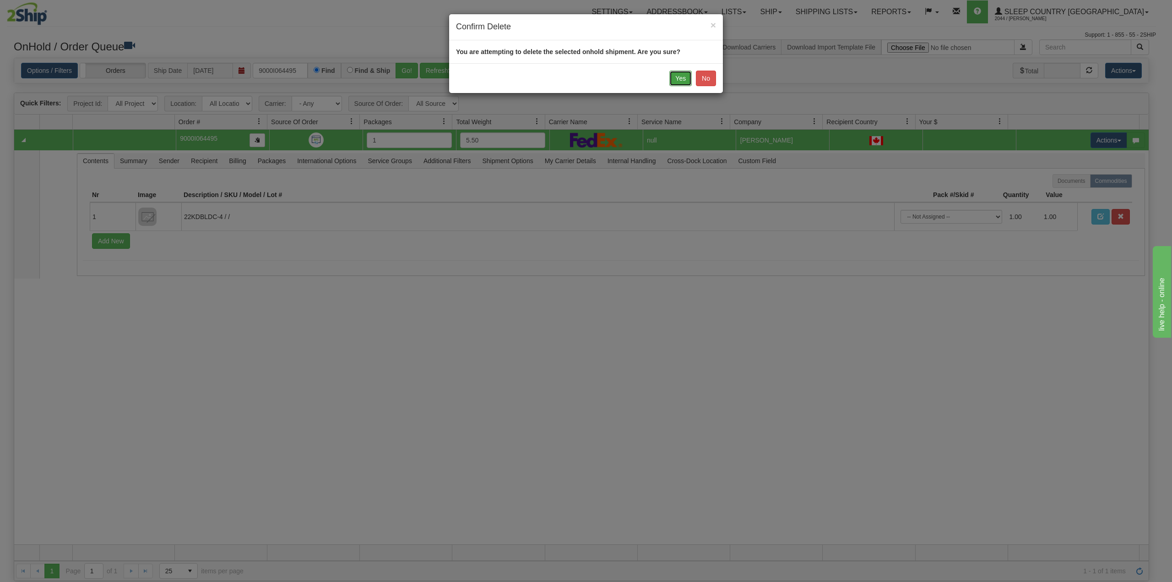
click at [682, 80] on button "Yes" at bounding box center [681, 79] width 22 height 16
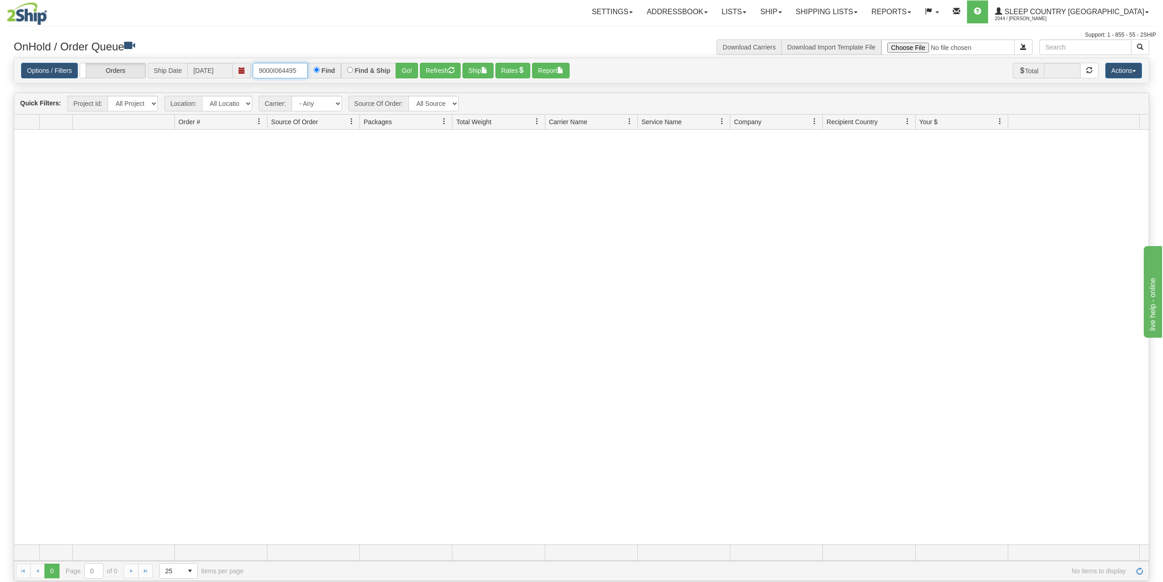
click at [275, 70] on input "9000I064495" at bounding box center [280, 71] width 55 height 16
paste input "7I064902"
click at [405, 71] on button "Go!" at bounding box center [407, 71] width 22 height 16
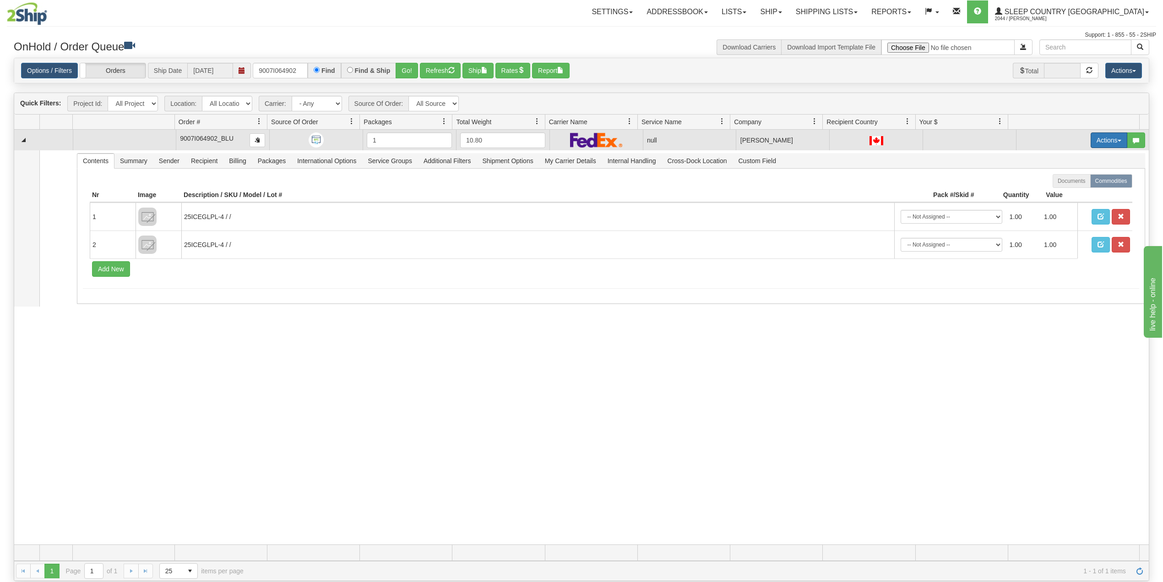
click at [1096, 142] on button "Actions" at bounding box center [1109, 140] width 37 height 16
click at [1058, 206] on span "Delete" at bounding box center [1069, 205] width 25 height 7
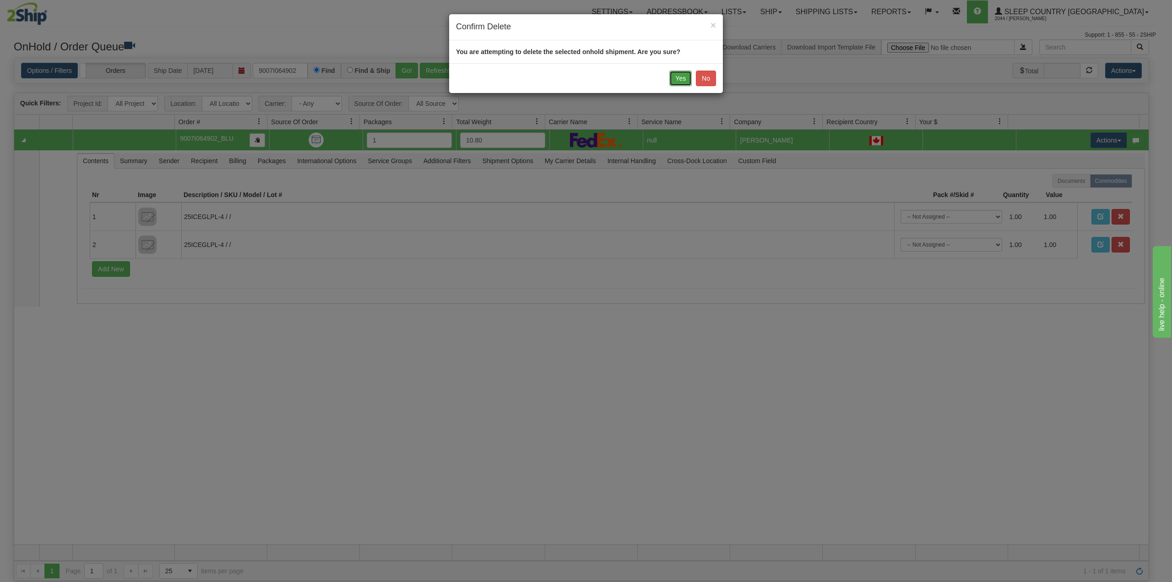
click at [674, 75] on button "Yes" at bounding box center [681, 79] width 22 height 16
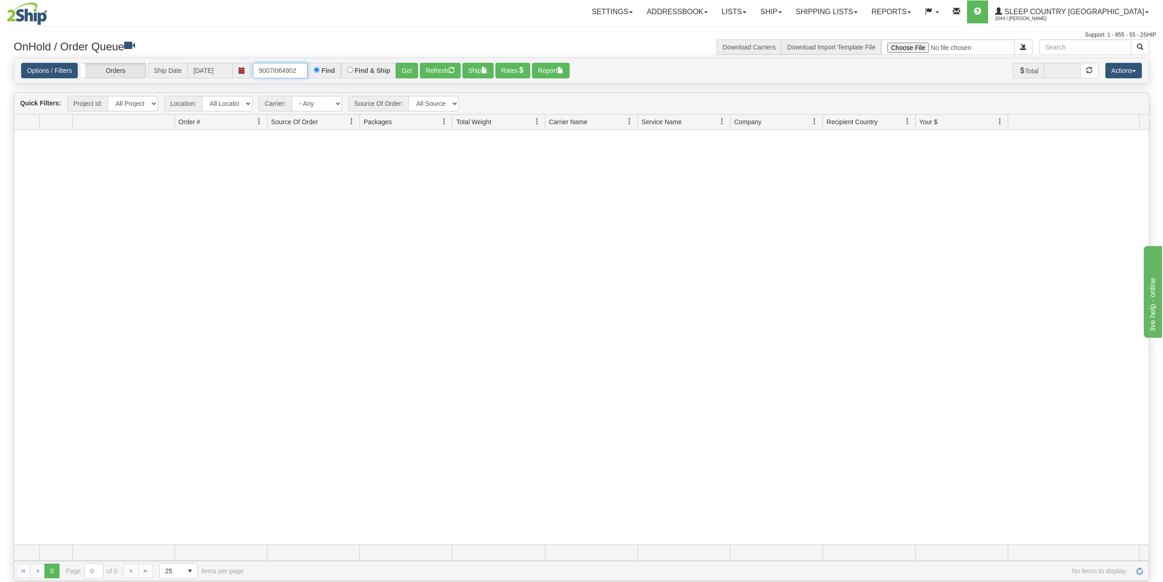
click at [287, 70] on input "9007I064902" at bounding box center [280, 71] width 55 height 16
click at [288, 70] on input "9007I064902" at bounding box center [280, 71] width 55 height 16
paste input "0I064616"
click at [406, 68] on button "Go!" at bounding box center [407, 71] width 22 height 16
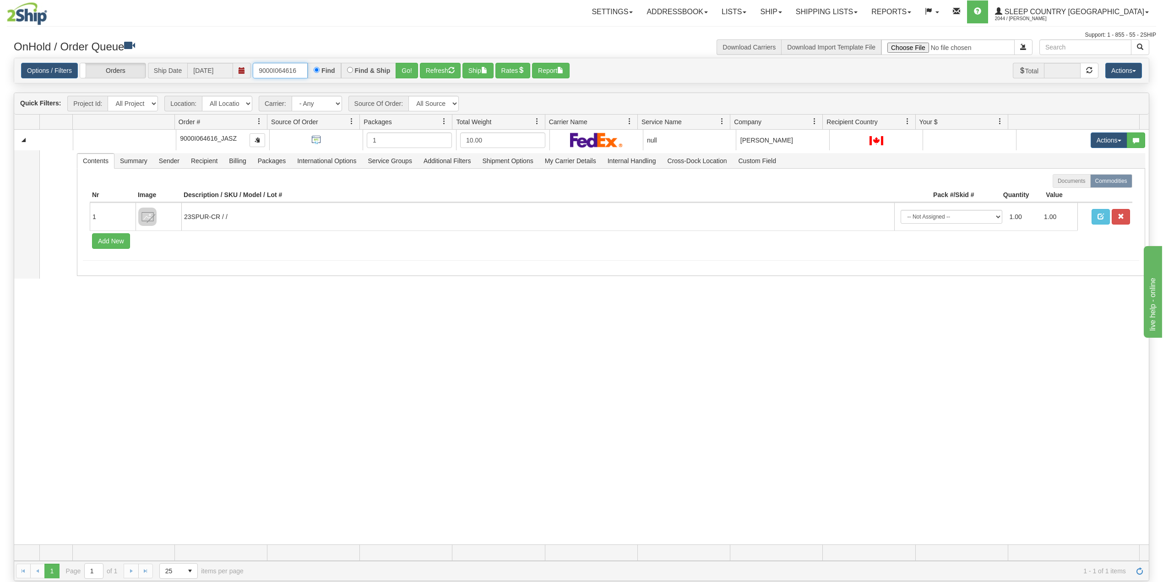
click at [284, 67] on input "9000I064616" at bounding box center [280, 71] width 55 height 16
paste input "7558"
click at [409, 70] on button "Go!" at bounding box center [407, 71] width 22 height 16
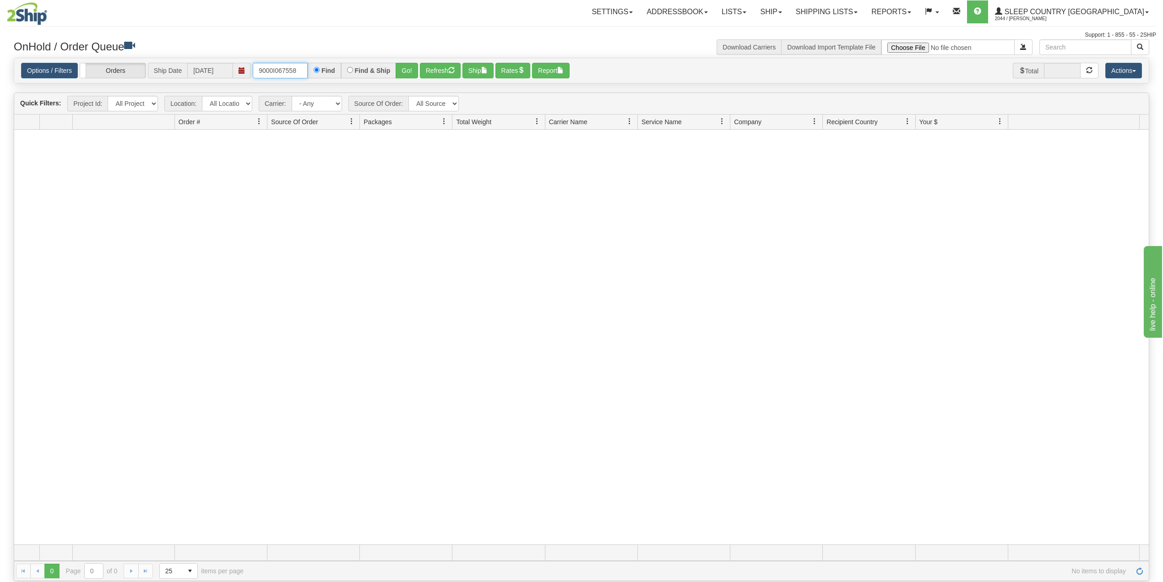
click at [299, 71] on input "9000I067558" at bounding box center [280, 71] width 55 height 16
click at [288, 69] on input "9000I067558" at bounding box center [280, 71] width 55 height 16
paste input "2I067487"
click at [409, 68] on button "Go!" at bounding box center [407, 71] width 22 height 16
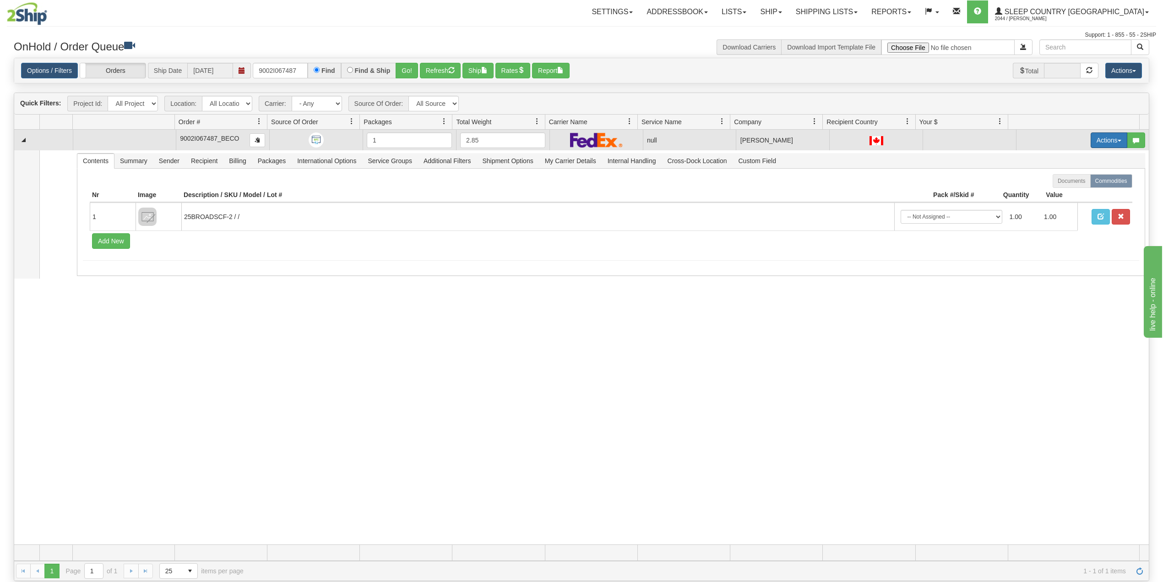
click at [1092, 136] on button "Actions" at bounding box center [1109, 140] width 37 height 16
click at [1058, 206] on span "Delete" at bounding box center [1069, 205] width 25 height 7
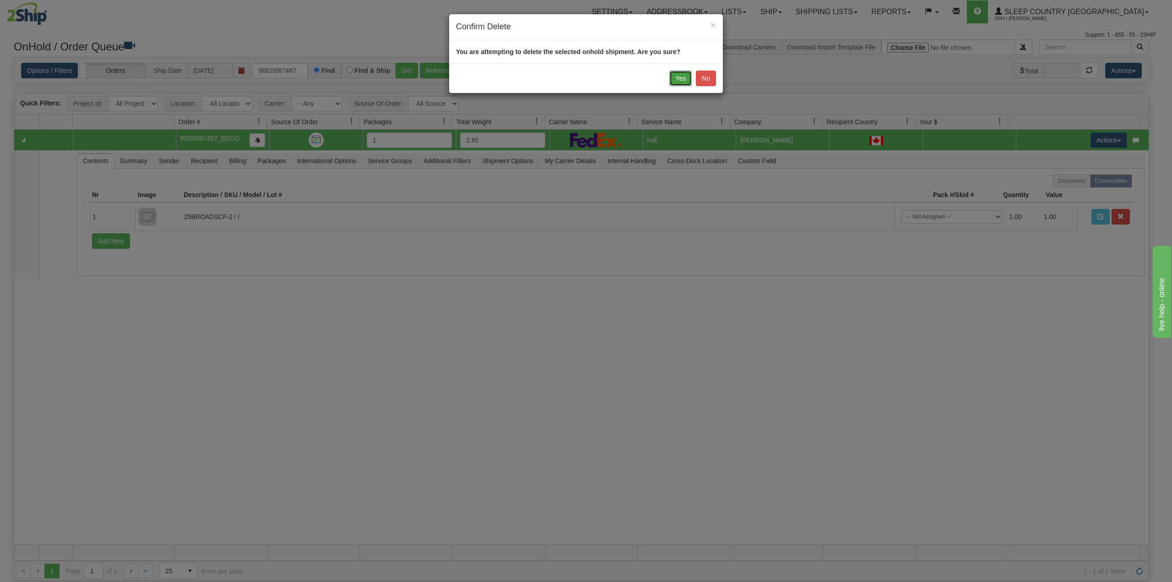
click at [681, 78] on button "Yes" at bounding box center [681, 79] width 22 height 16
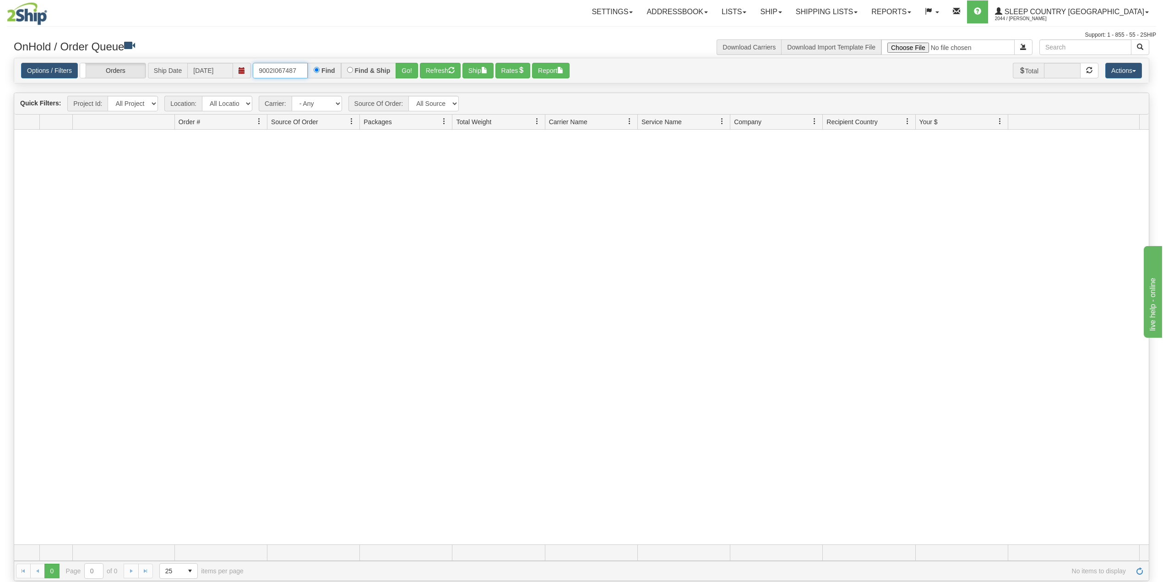
click at [270, 72] on input "9002I067487" at bounding box center [280, 71] width 55 height 16
paste input "0I068904"
click at [406, 71] on button "Go!" at bounding box center [407, 71] width 22 height 16
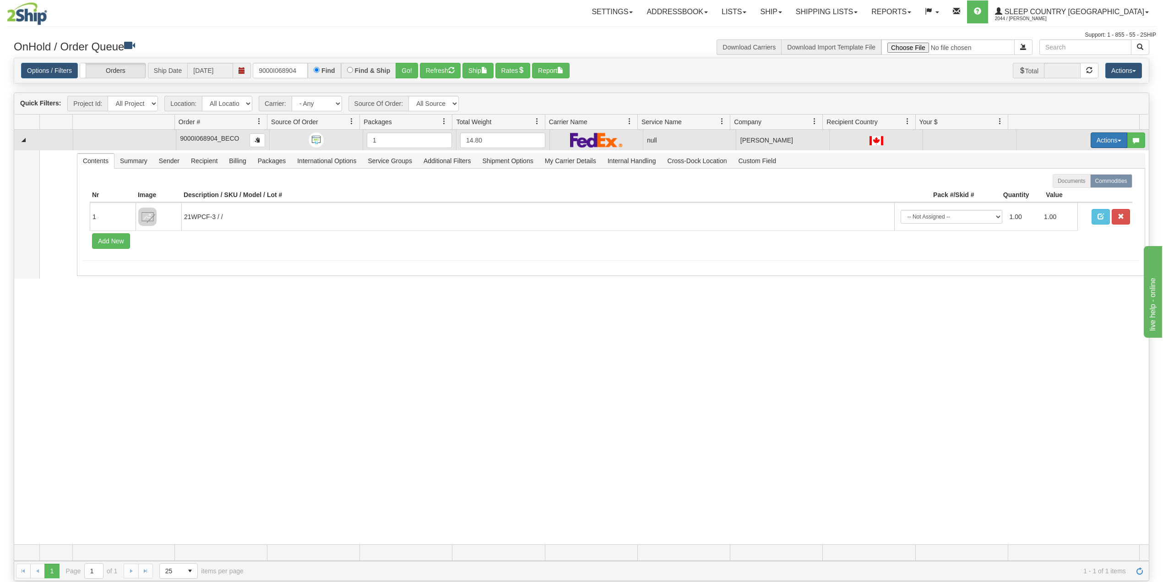
click at [1098, 139] on button "Actions" at bounding box center [1109, 140] width 37 height 16
click at [1063, 203] on span "Delete" at bounding box center [1069, 205] width 25 height 7
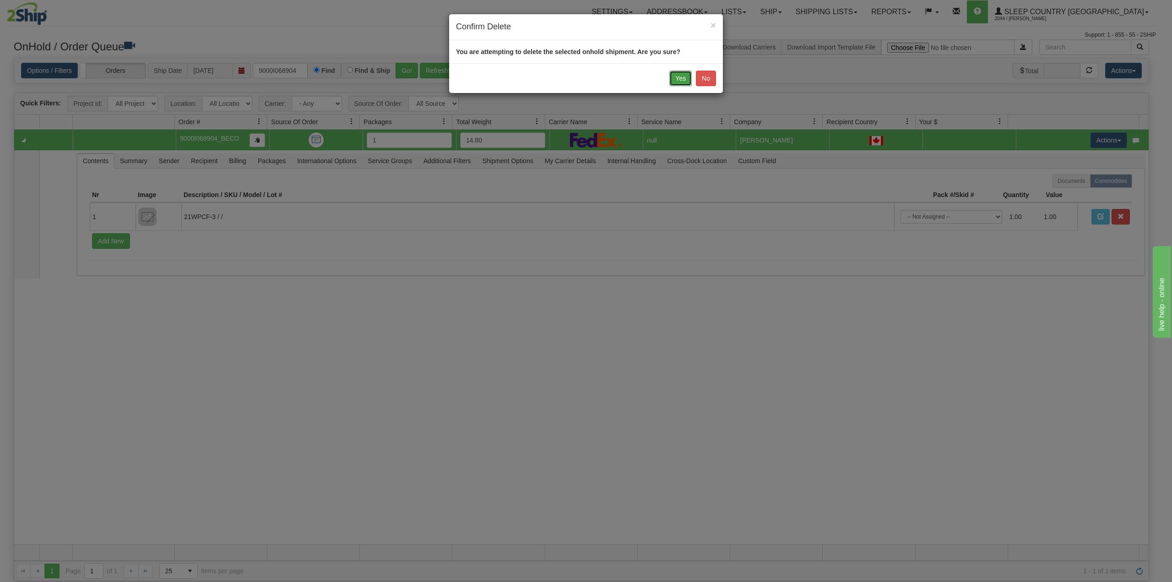
click at [675, 78] on button "Yes" at bounding box center [681, 79] width 22 height 16
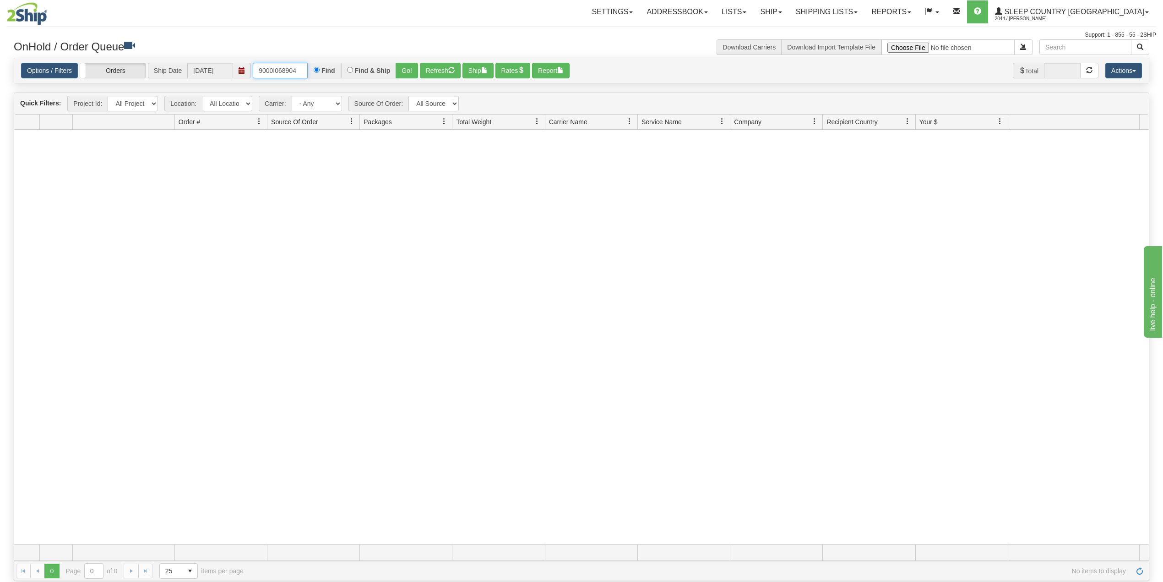
click at [281, 70] on input "9000I068904" at bounding box center [280, 71] width 55 height 16
paste input "91110"
type input "9000I091110"
click at [409, 71] on button "Go!" at bounding box center [407, 71] width 22 height 16
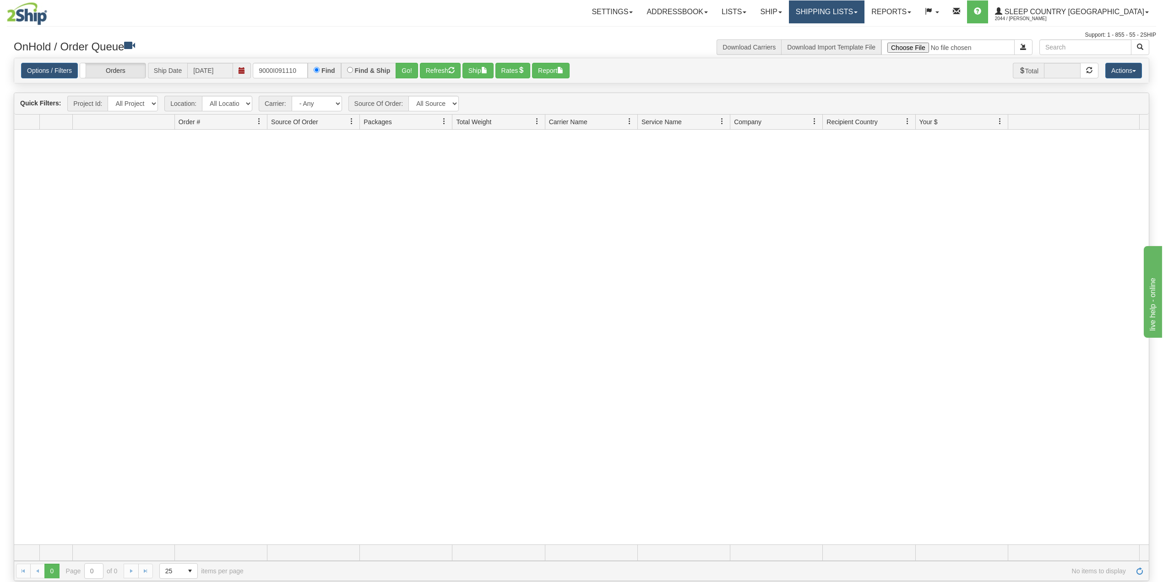
click at [860, 8] on link "Shipping lists" at bounding box center [827, 11] width 76 height 23
click at [855, 46] on span "Search Shipment History" at bounding box center [819, 43] width 71 height 7
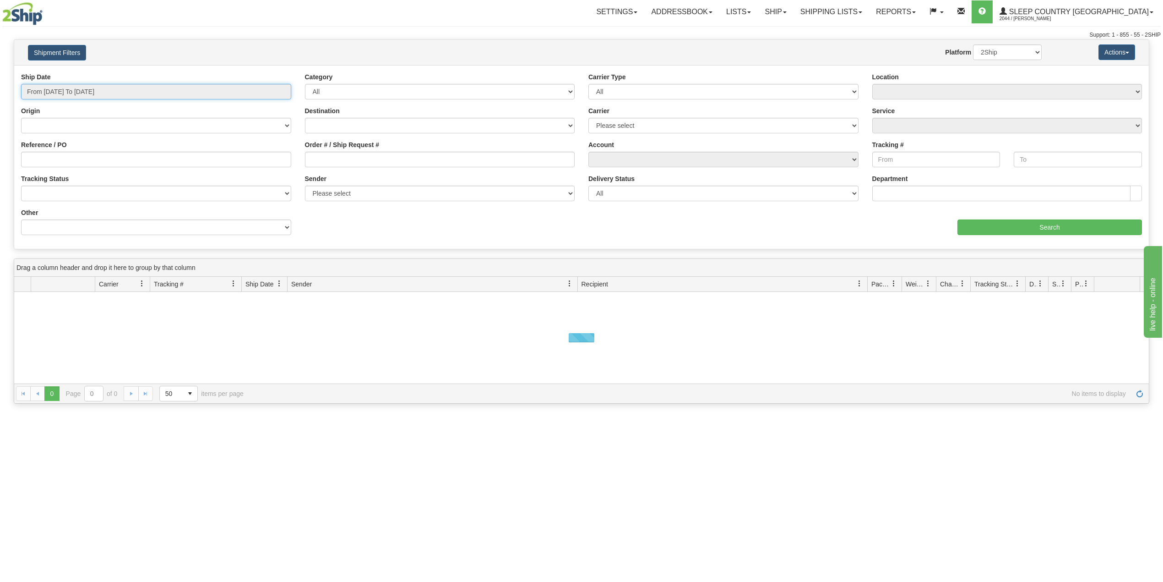
click at [94, 87] on input "From [DATE] To [DATE]" at bounding box center [156, 92] width 270 height 16
click at [66, 160] on li "Last 30 Days" at bounding box center [61, 158] width 73 height 12
type input "From [DATE] To [DATE]"
click at [66, 159] on input "Reference / PO" at bounding box center [156, 160] width 270 height 16
paste input "9000I091110"
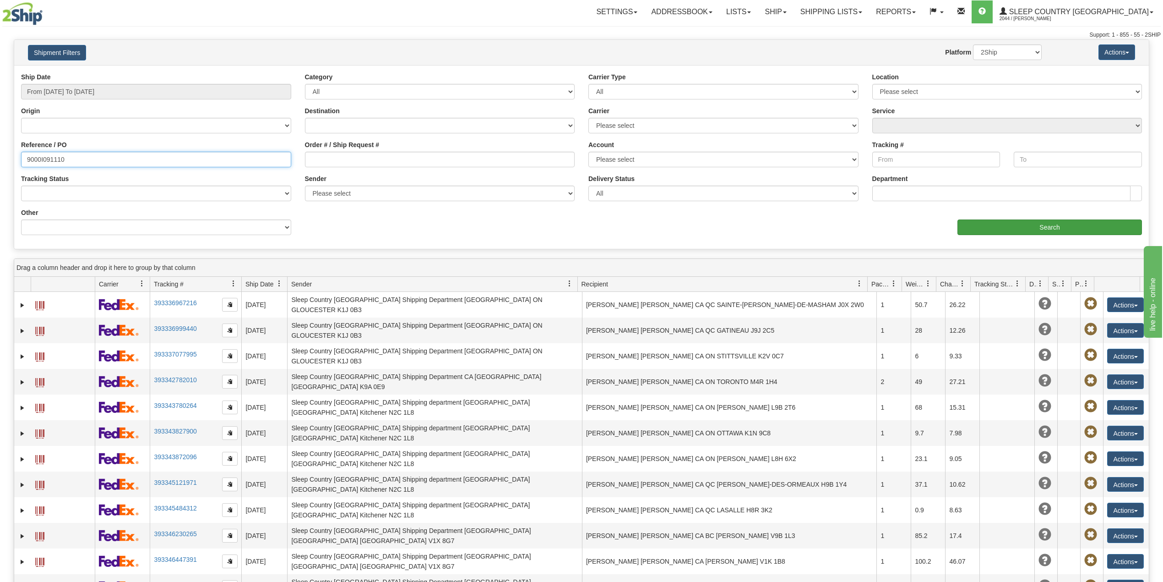
type input "9000I091110"
click at [1000, 230] on input "Search" at bounding box center [1050, 227] width 185 height 16
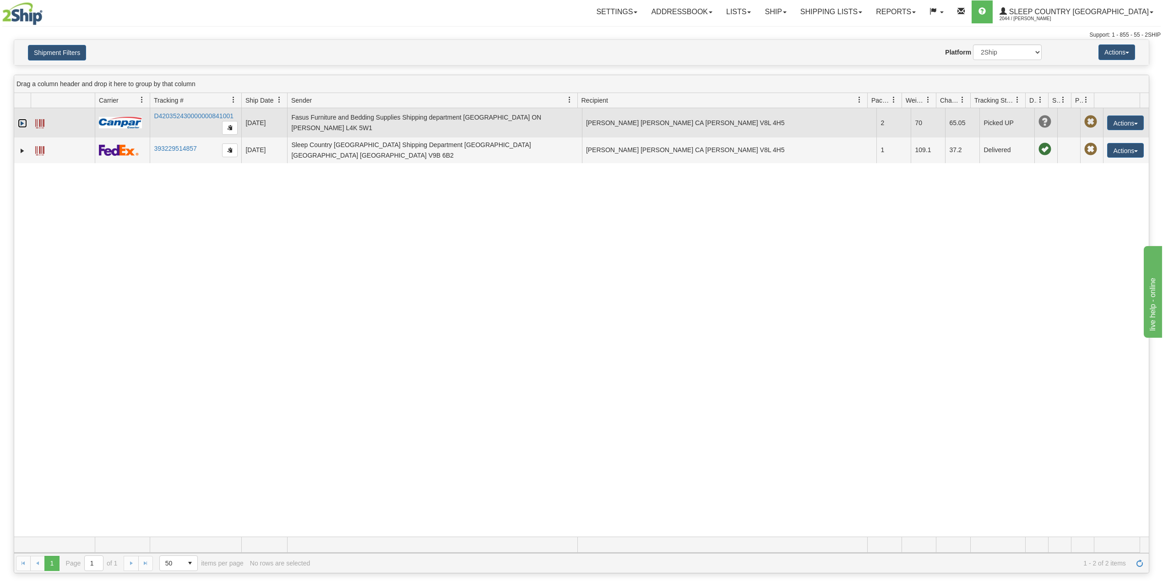
click at [18, 123] on link "Expand" at bounding box center [22, 123] width 9 height 9
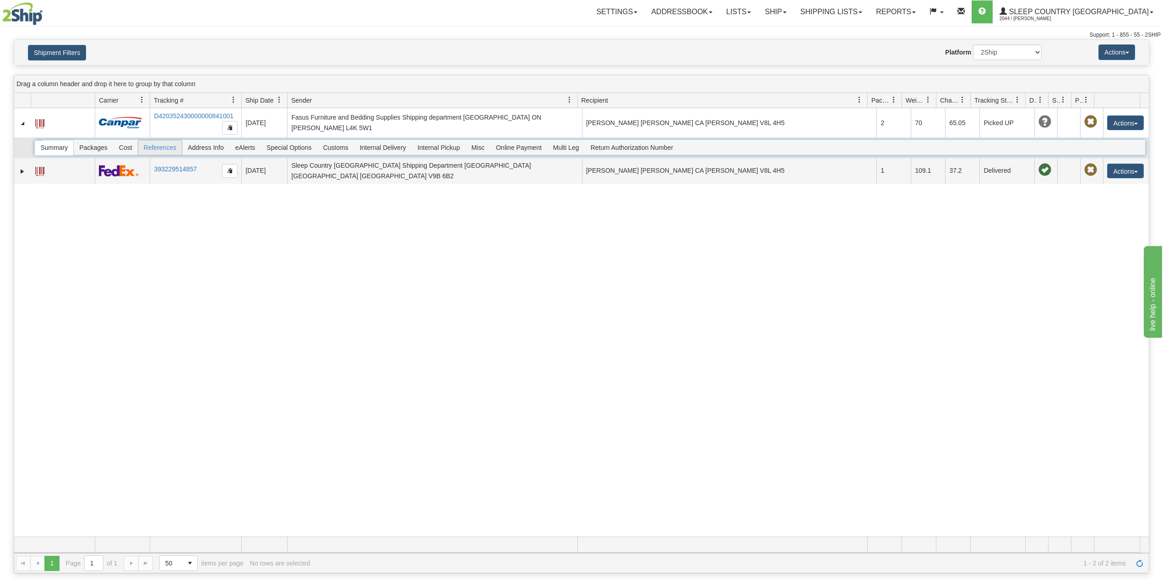
click at [158, 153] on span "References" at bounding box center [160, 147] width 44 height 15
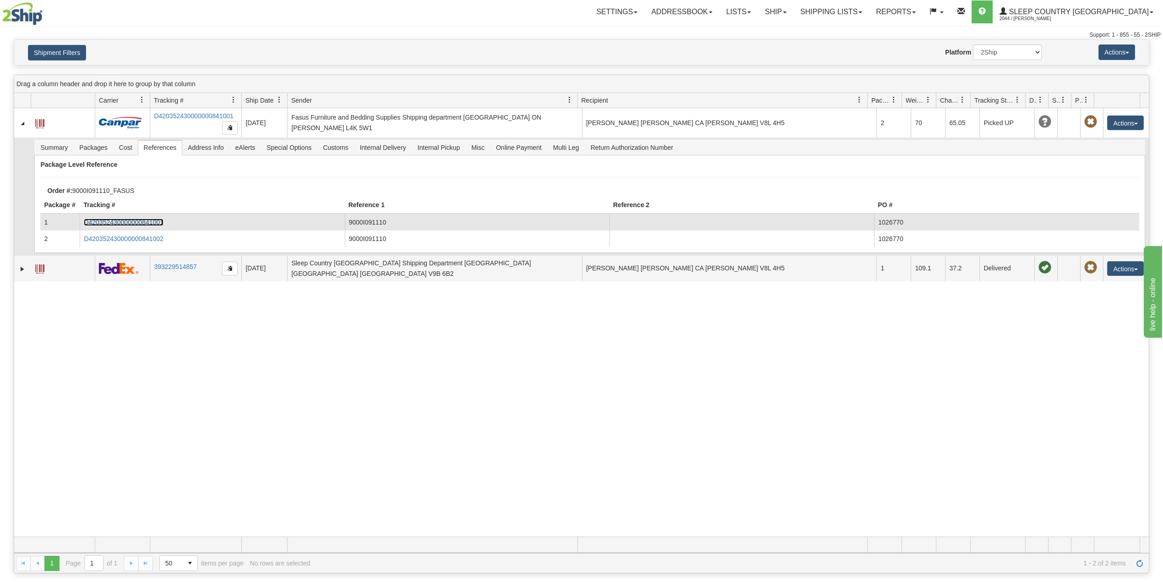
click at [143, 220] on link "D420352430000000841001" at bounding box center [124, 221] width 80 height 7
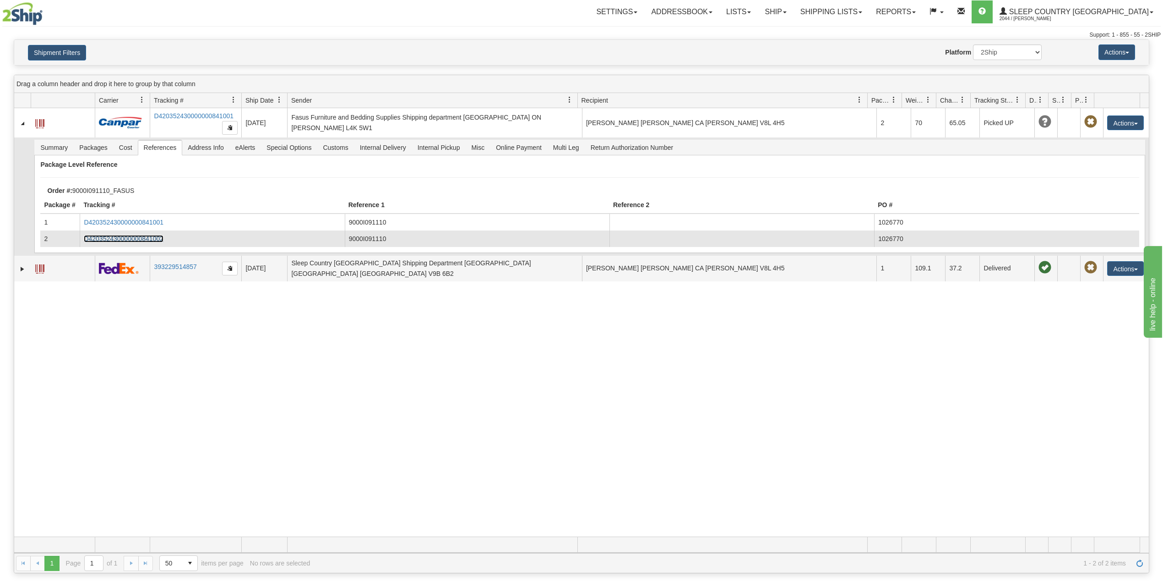
click at [143, 241] on link "D420352430000000841002" at bounding box center [124, 238] width 80 height 7
